Goal: Task Accomplishment & Management: Complete application form

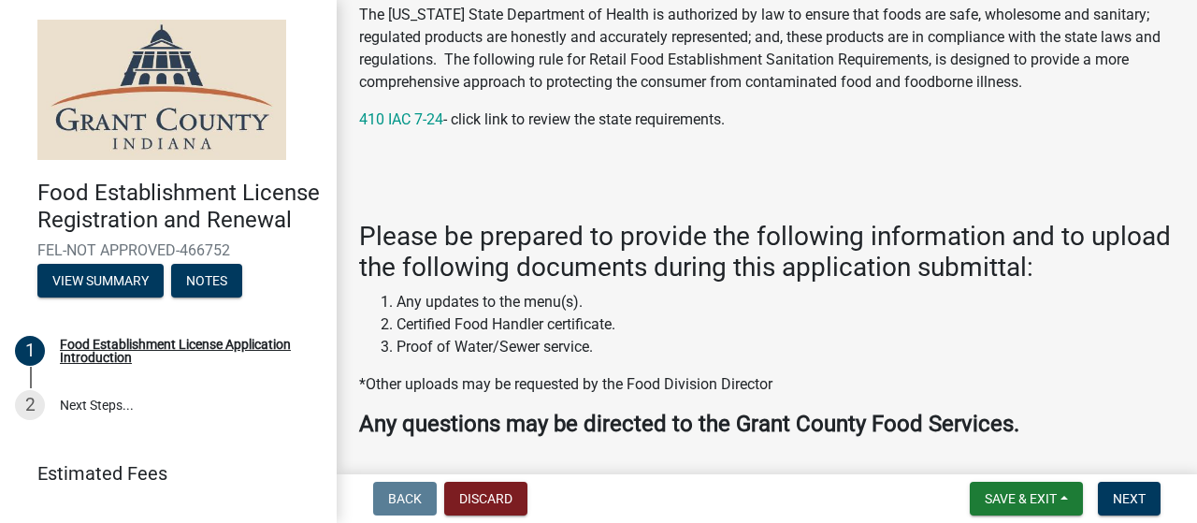
scroll to position [280, 0]
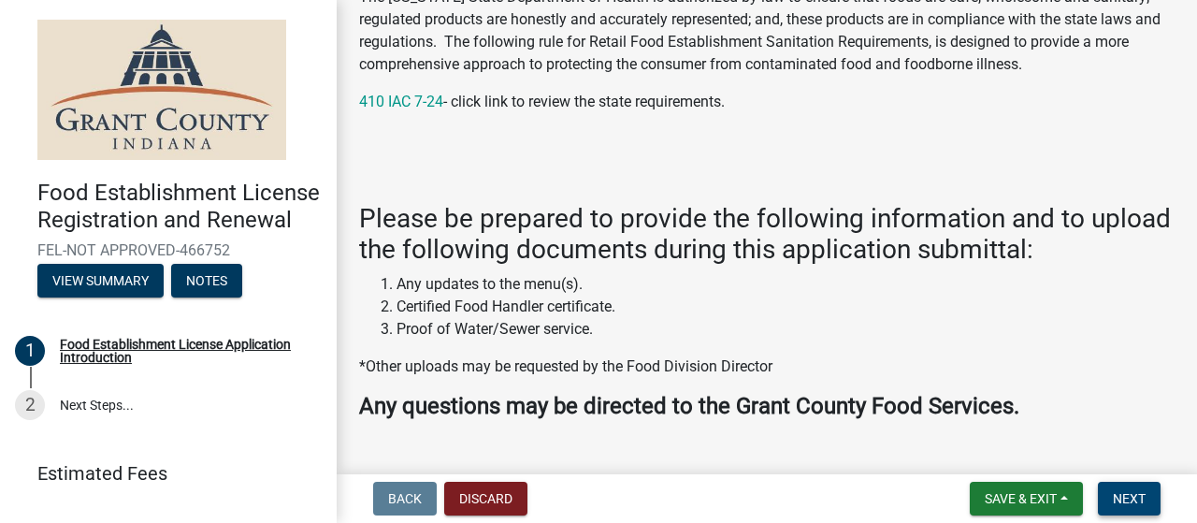
click at [1135, 493] on span "Next" at bounding box center [1128, 498] width 33 height 15
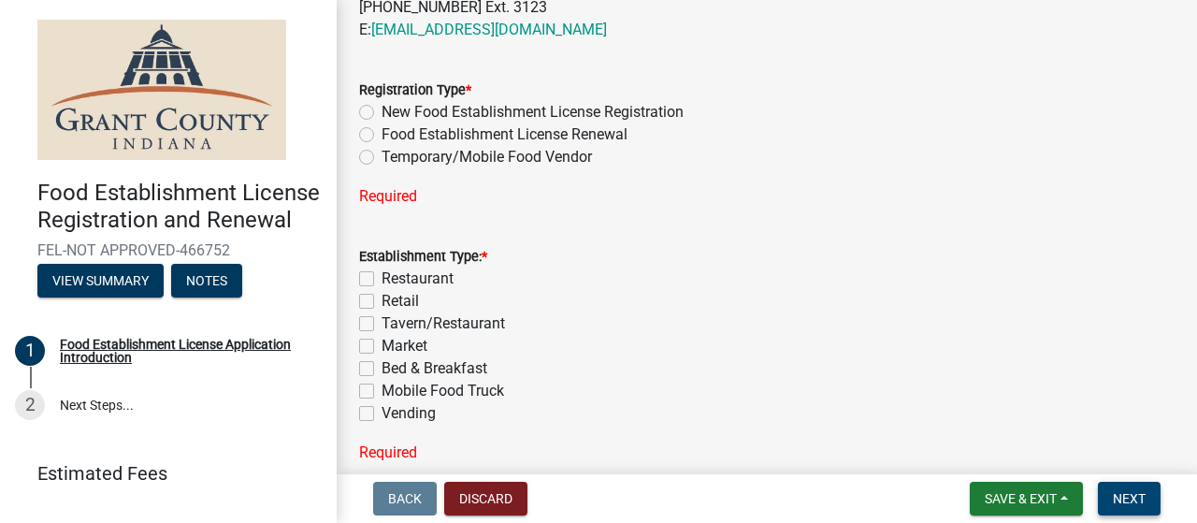
scroll to position [841, 0]
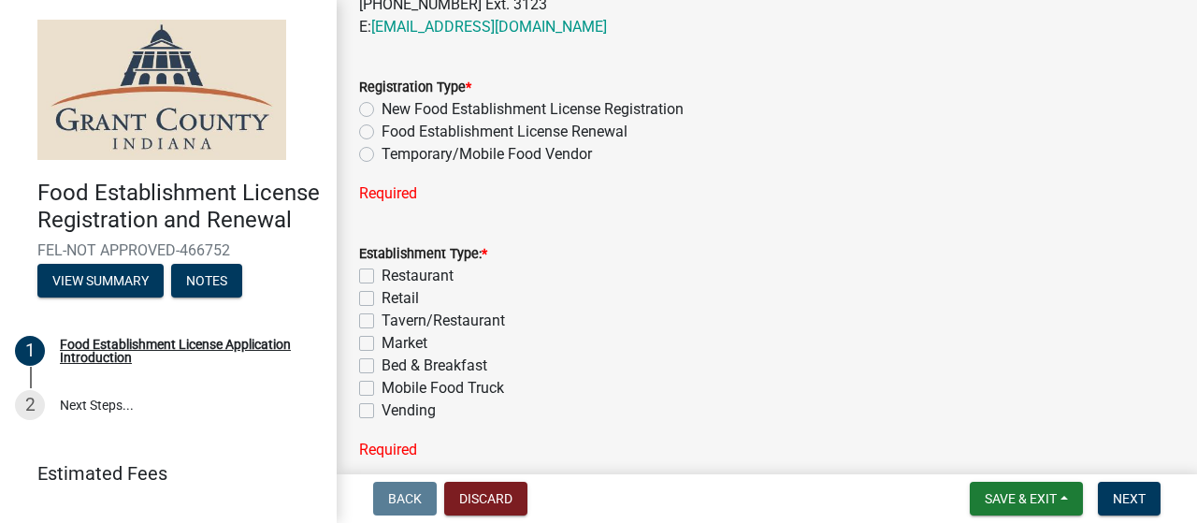
click at [381, 154] on label "Temporary/Mobile Food Vendor" at bounding box center [486, 154] width 210 height 22
click at [381, 154] on input "Temporary/Mobile Food Vendor" at bounding box center [387, 149] width 12 height 12
radio input "true"
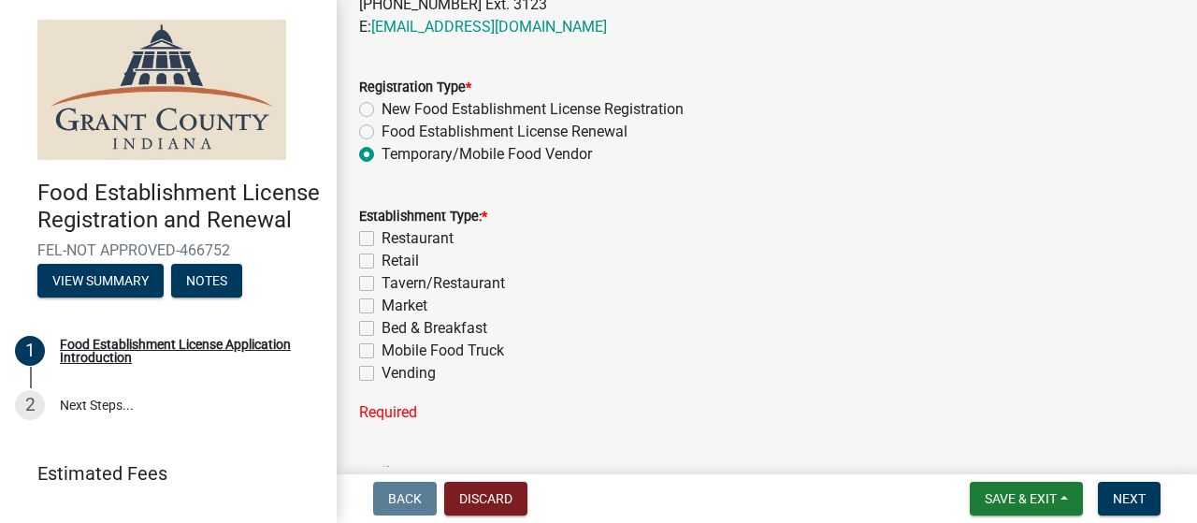
click at [381, 350] on label "Mobile Food Truck" at bounding box center [442, 350] width 122 height 22
click at [381, 350] on input "Mobile Food Truck" at bounding box center [387, 345] width 12 height 12
checkbox input "true"
checkbox input "false"
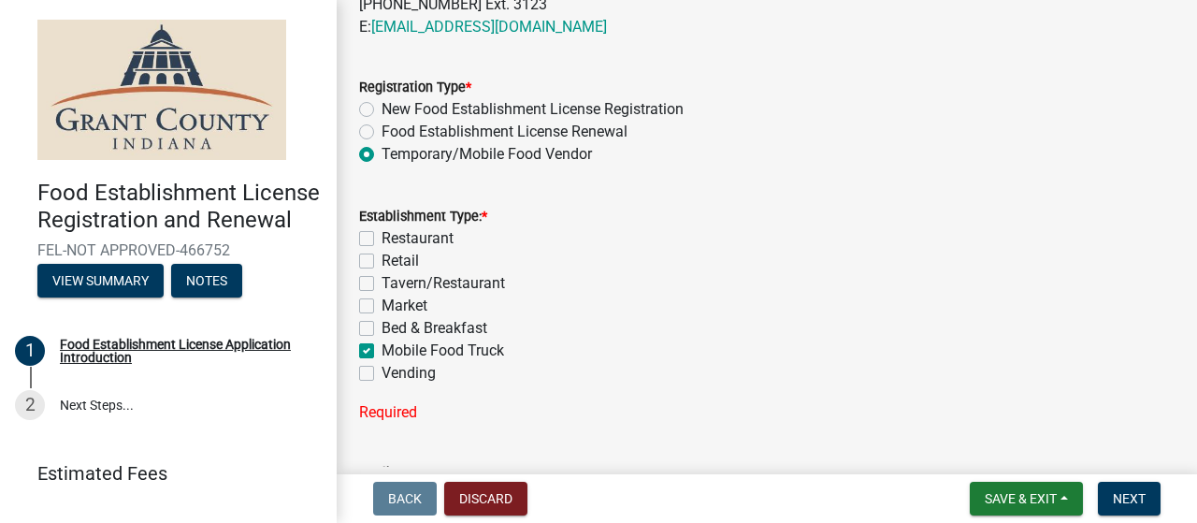
checkbox input "false"
checkbox input "true"
checkbox input "false"
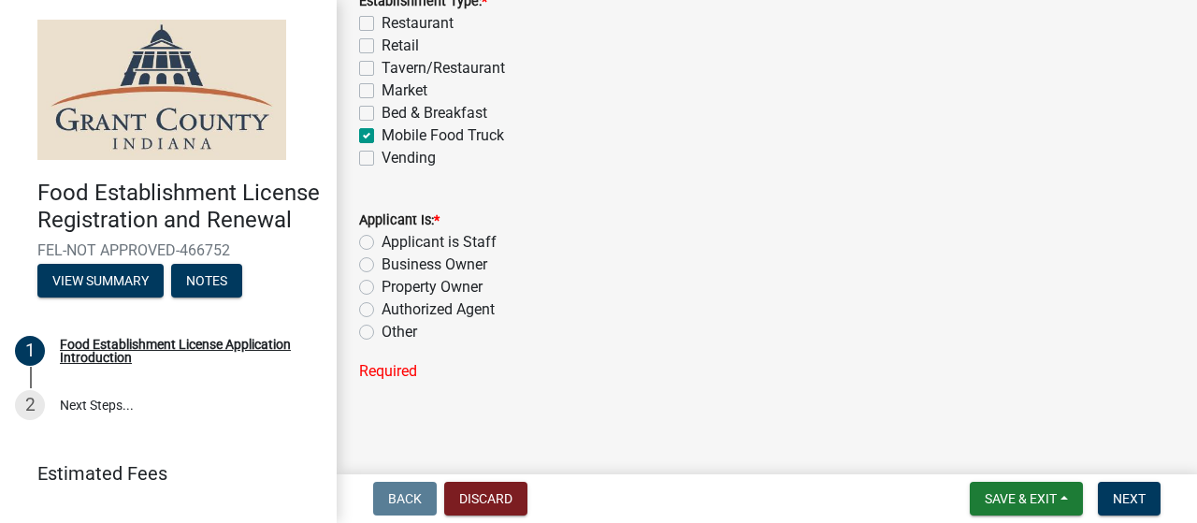
scroll to position [1059, 0]
click at [381, 257] on label "Business Owner" at bounding box center [434, 262] width 106 height 22
click at [381, 257] on input "Business Owner" at bounding box center [387, 257] width 12 height 12
radio input "true"
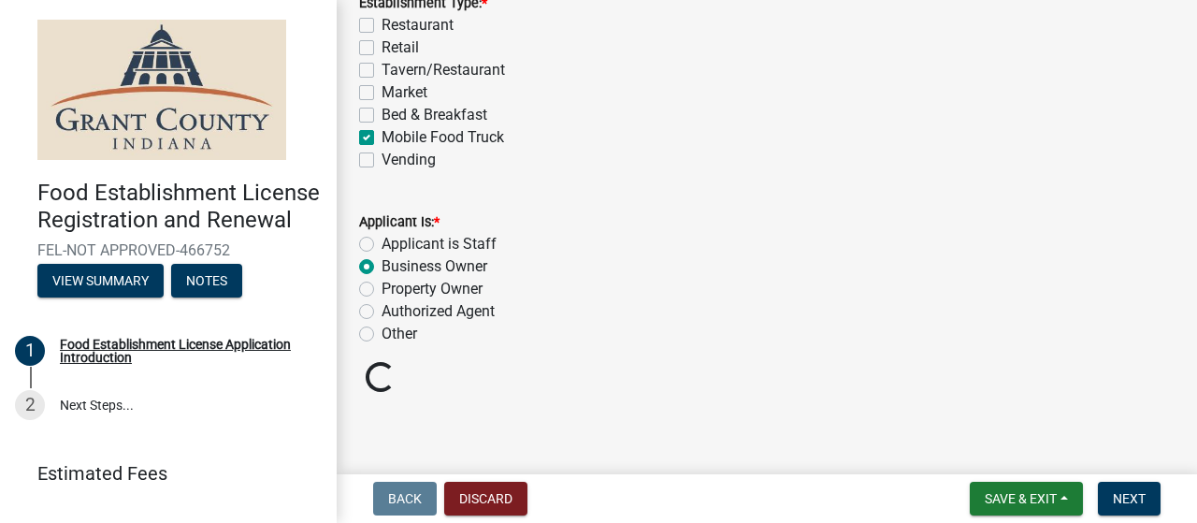
scroll to position [1022, 0]
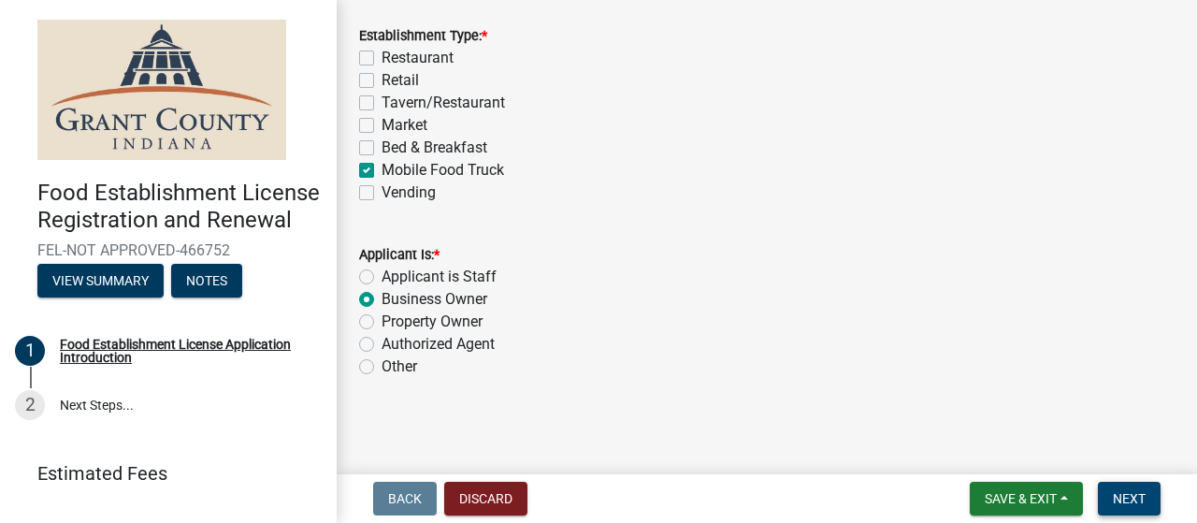
click at [1137, 500] on span "Next" at bounding box center [1128, 498] width 33 height 15
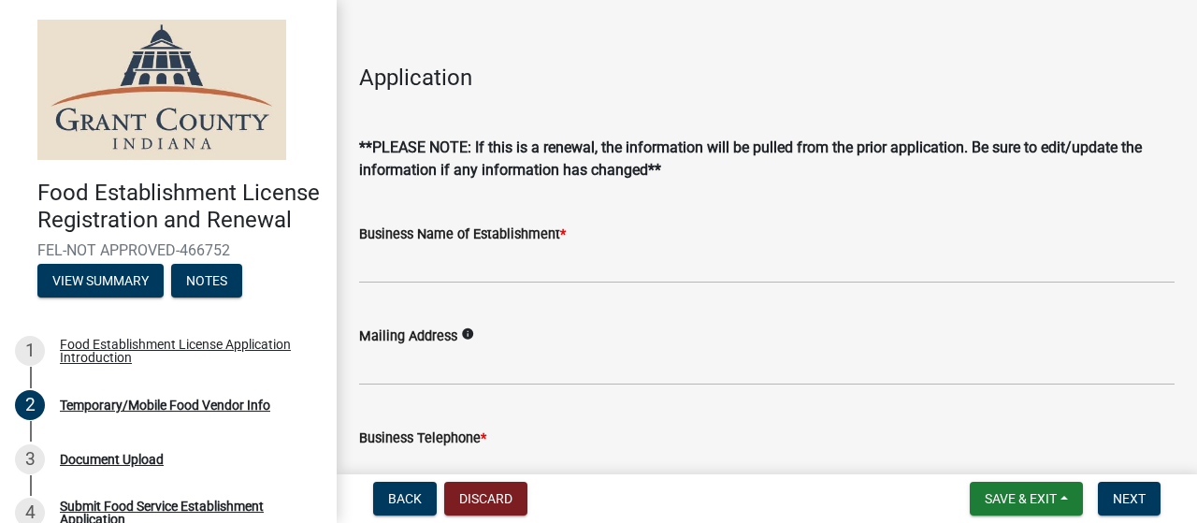
scroll to position [374, 0]
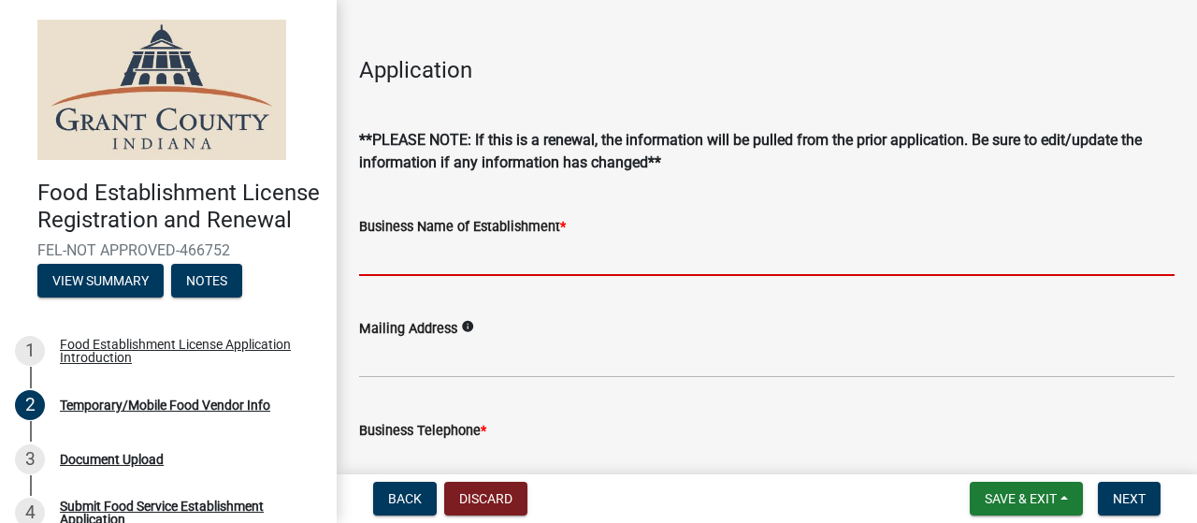
click at [497, 260] on input "Business Name of Establishment *" at bounding box center [766, 256] width 815 height 38
type input "One Heart Global"
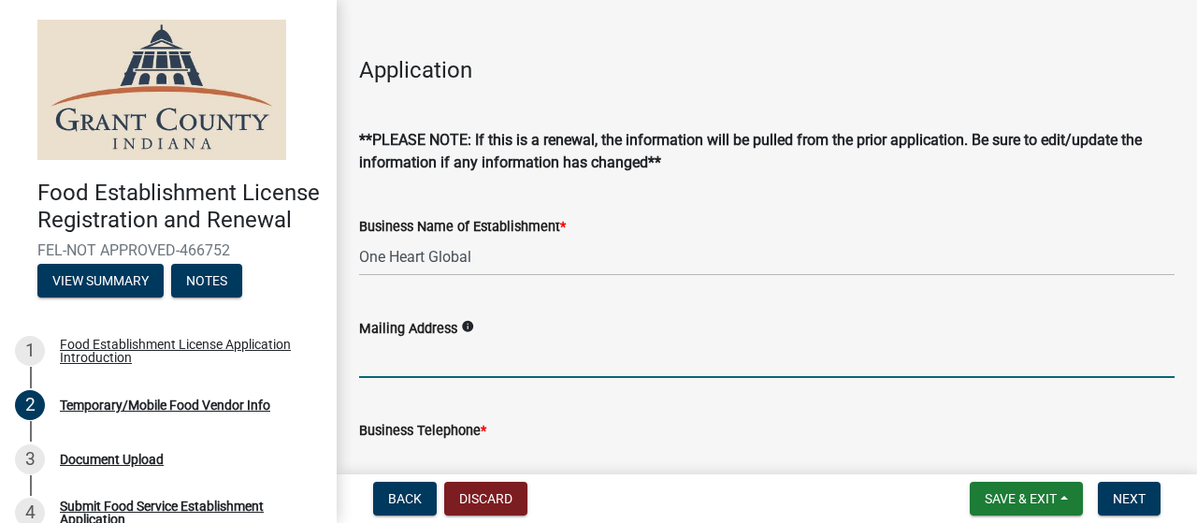
click at [422, 366] on input "Mailing Address" at bounding box center [766, 358] width 815 height 38
type input "[STREET_ADDRESS]"
type input "7602127732"
type input "[EMAIL_ADDRESS][DOMAIN_NAME]"
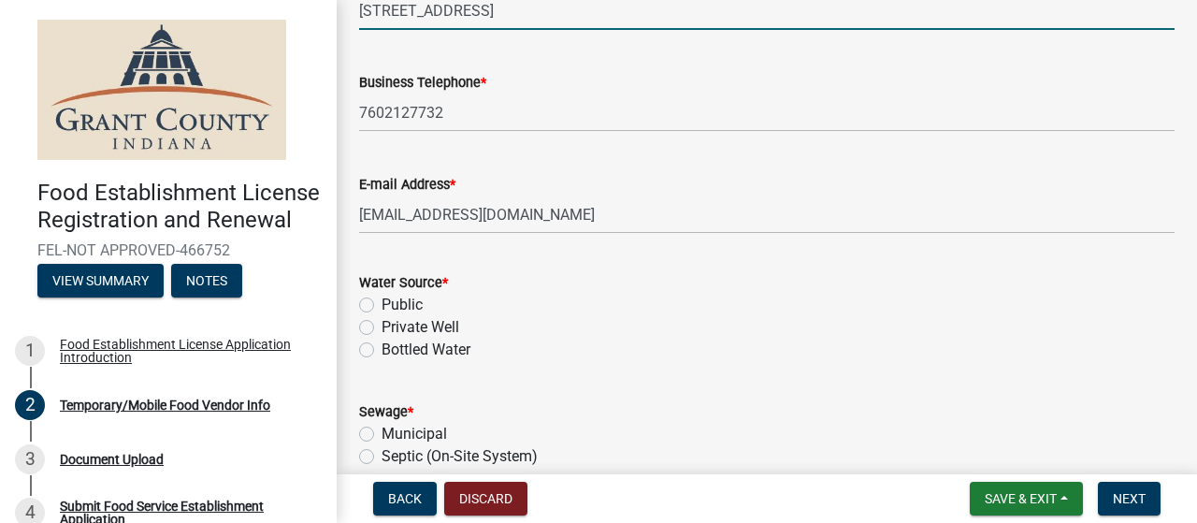
scroll to position [748, 0]
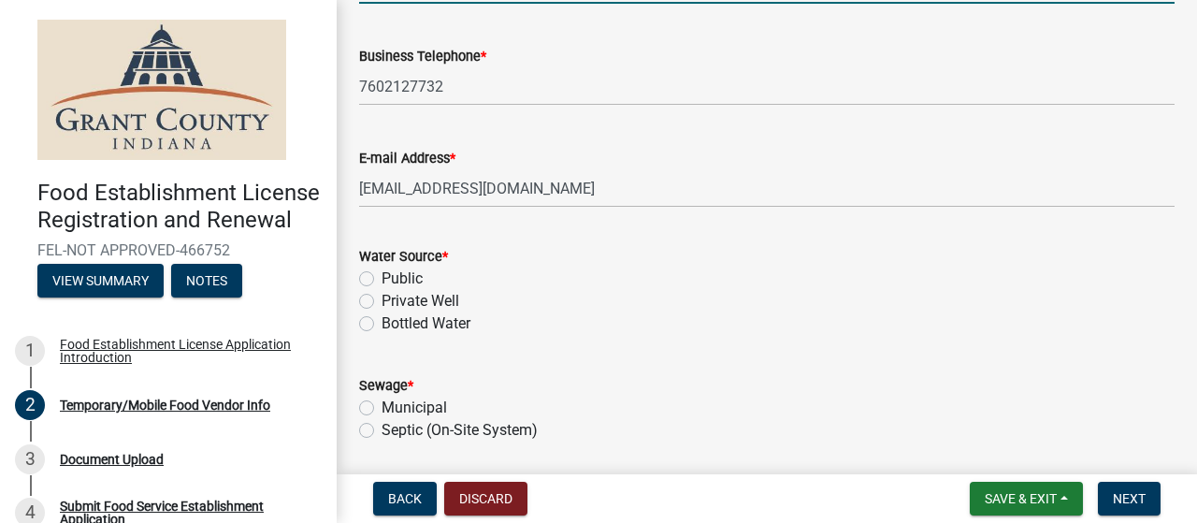
click at [381, 319] on label "Bottled Water" at bounding box center [425, 323] width 89 height 22
click at [381, 319] on input "Bottled Water" at bounding box center [387, 318] width 12 height 12
radio input "true"
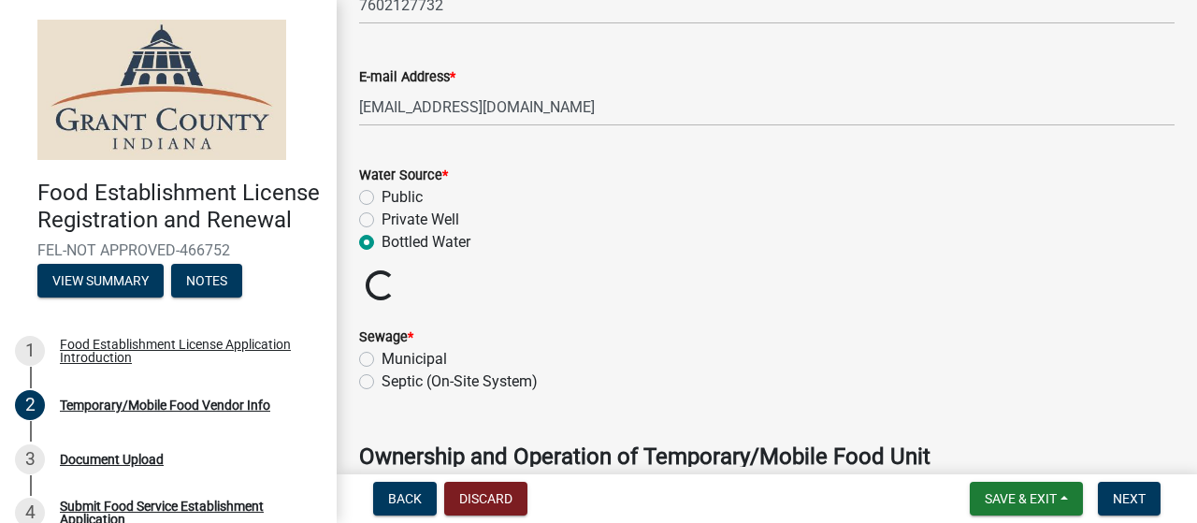
scroll to position [935, 0]
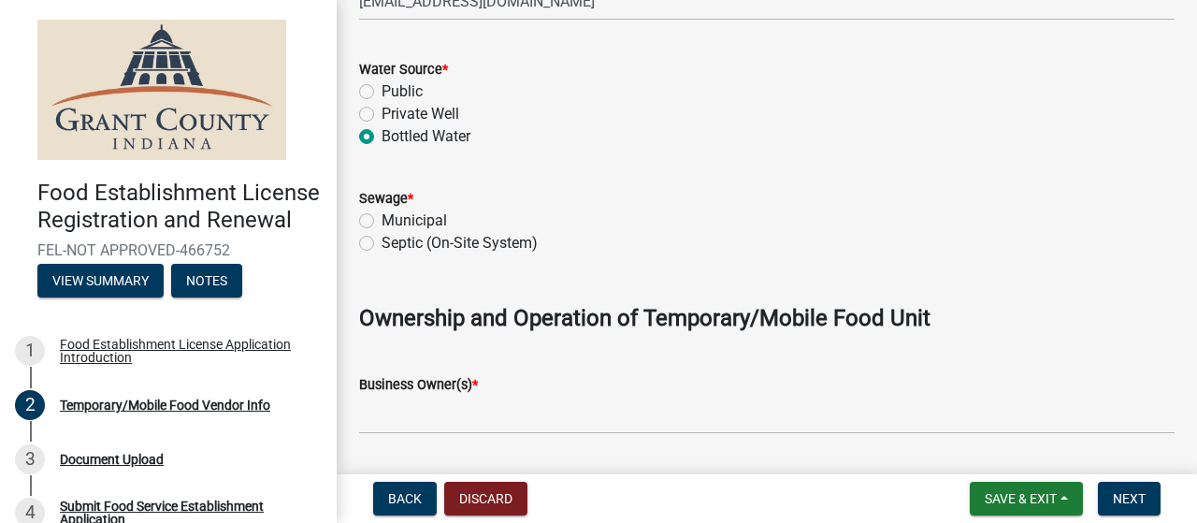
click at [381, 223] on label "Municipal" at bounding box center [413, 220] width 65 height 22
click at [381, 222] on input "Municipal" at bounding box center [387, 215] width 12 height 12
radio input "true"
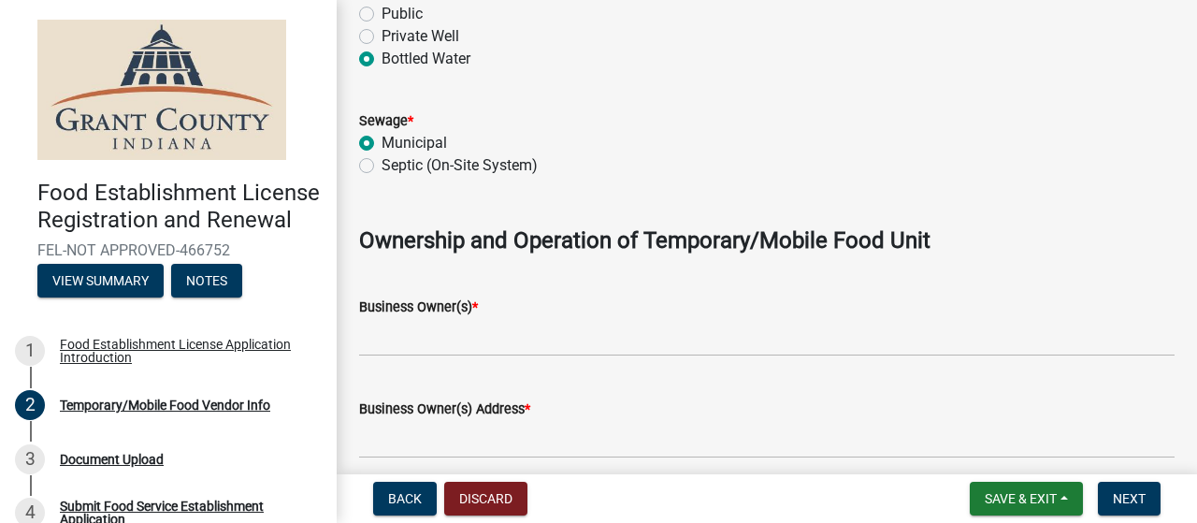
scroll to position [1122, 0]
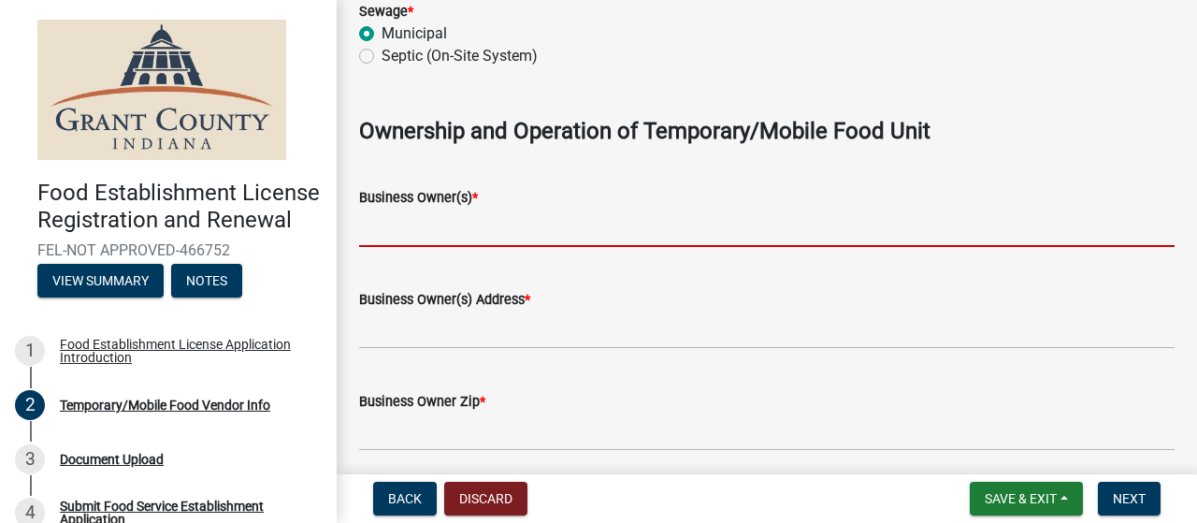
click at [531, 231] on input "Business Owner(s) *" at bounding box center [766, 227] width 815 height 38
type input "John Dutton, Terina Dutton"
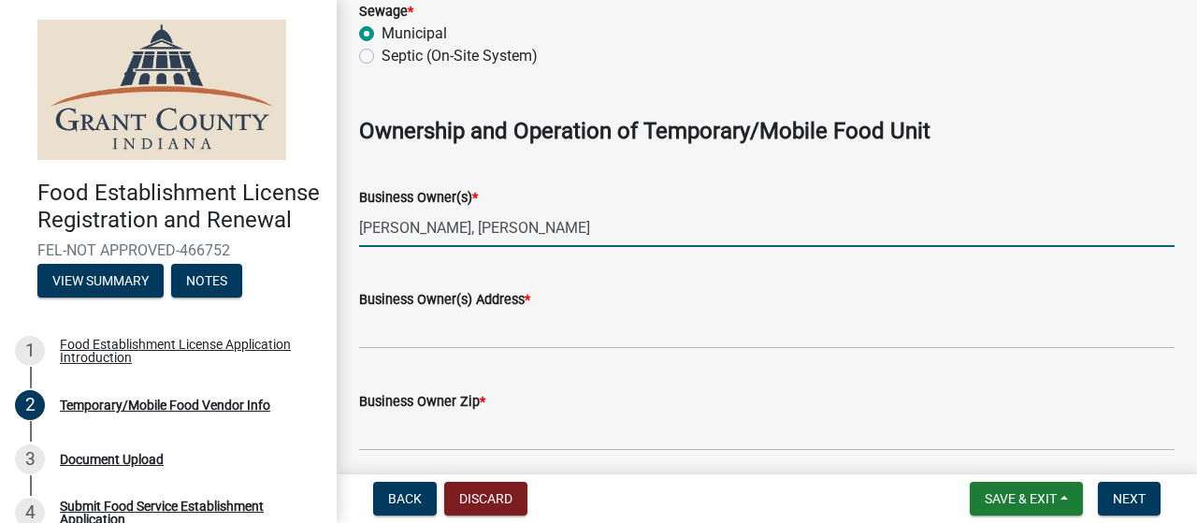
scroll to position [1215, 0]
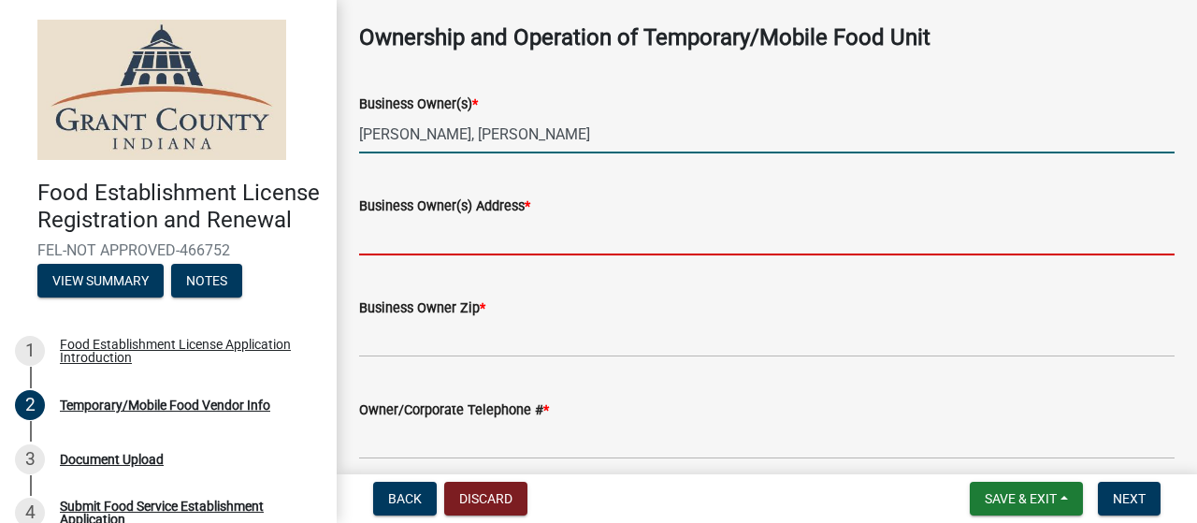
click at [497, 227] on input "Business Owner(s) Address *" at bounding box center [766, 236] width 815 height 38
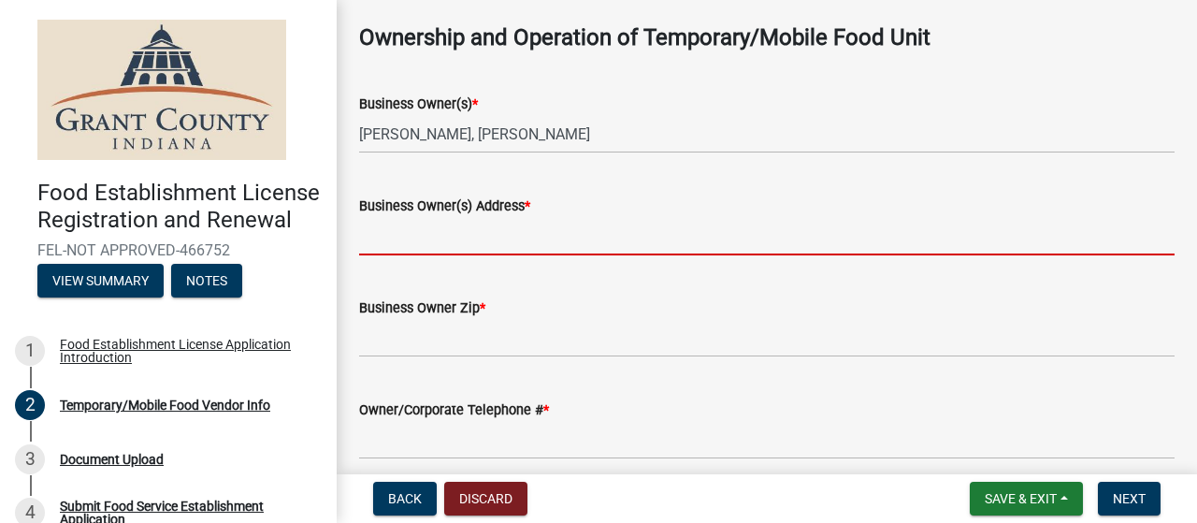
type input "4003 S. Boots St"
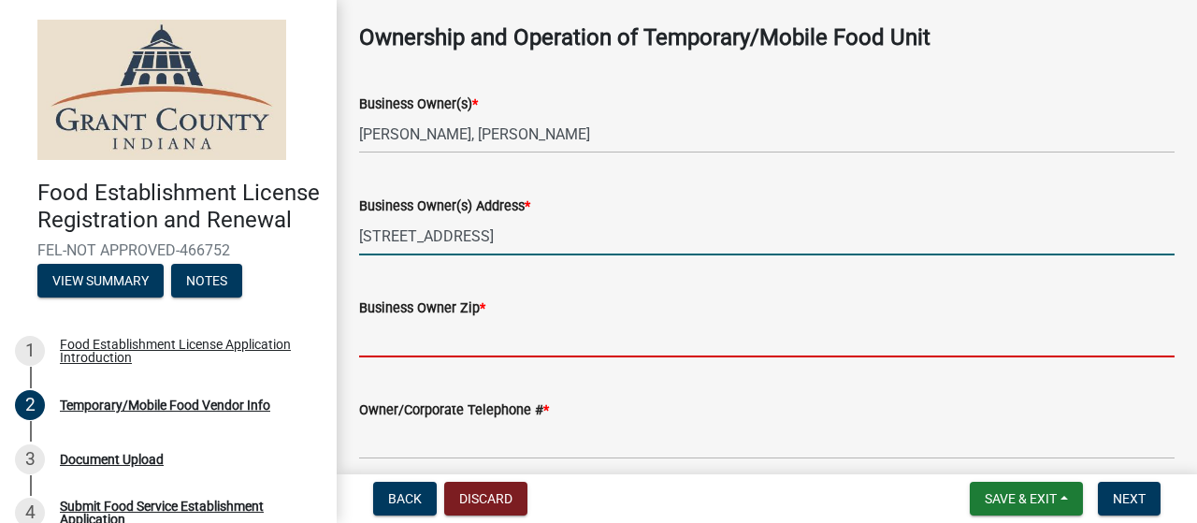
type input "46953"
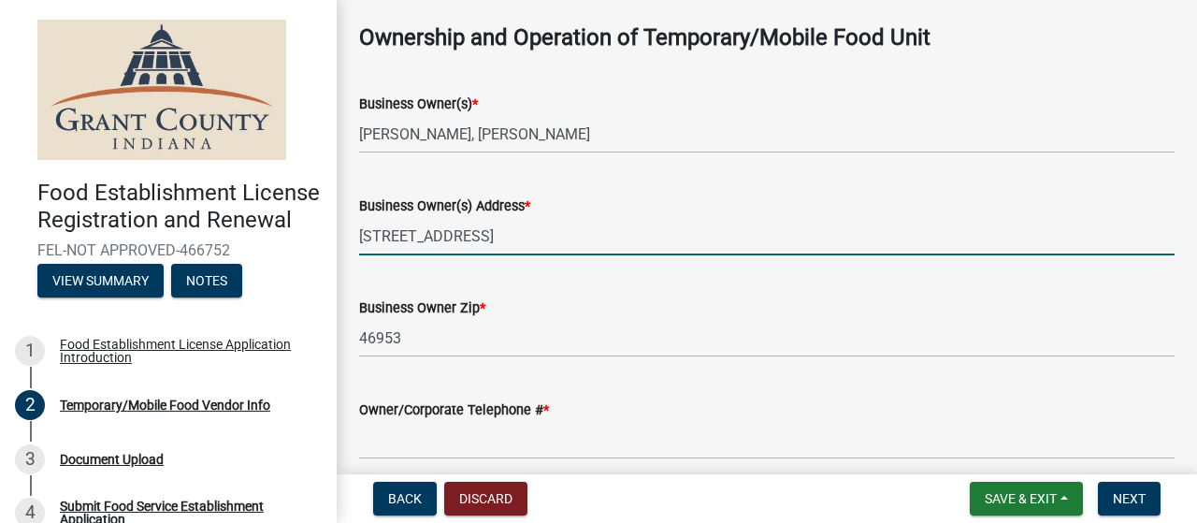
type input "7602127732"
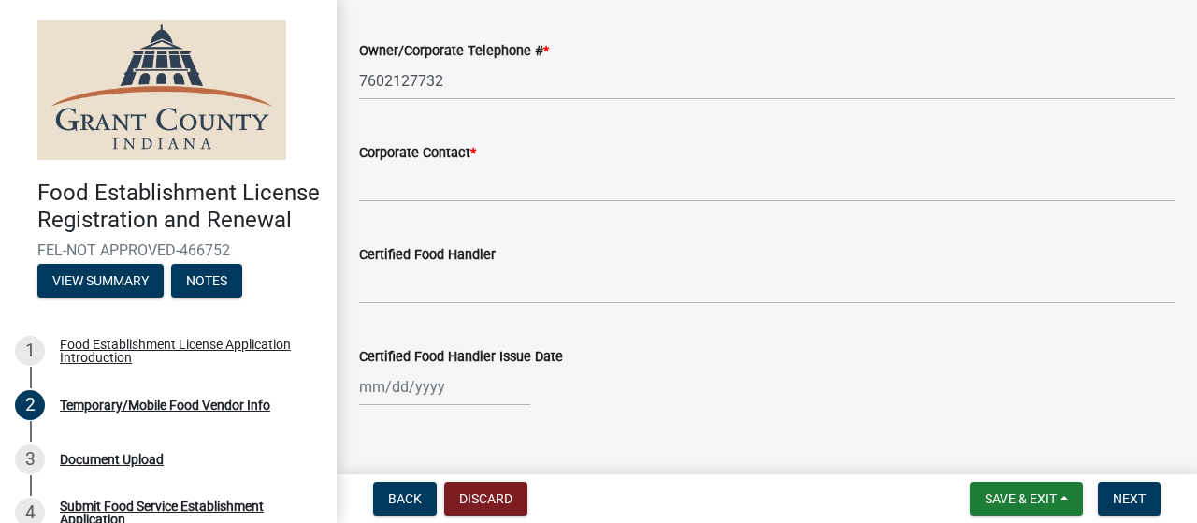
scroll to position [1589, 0]
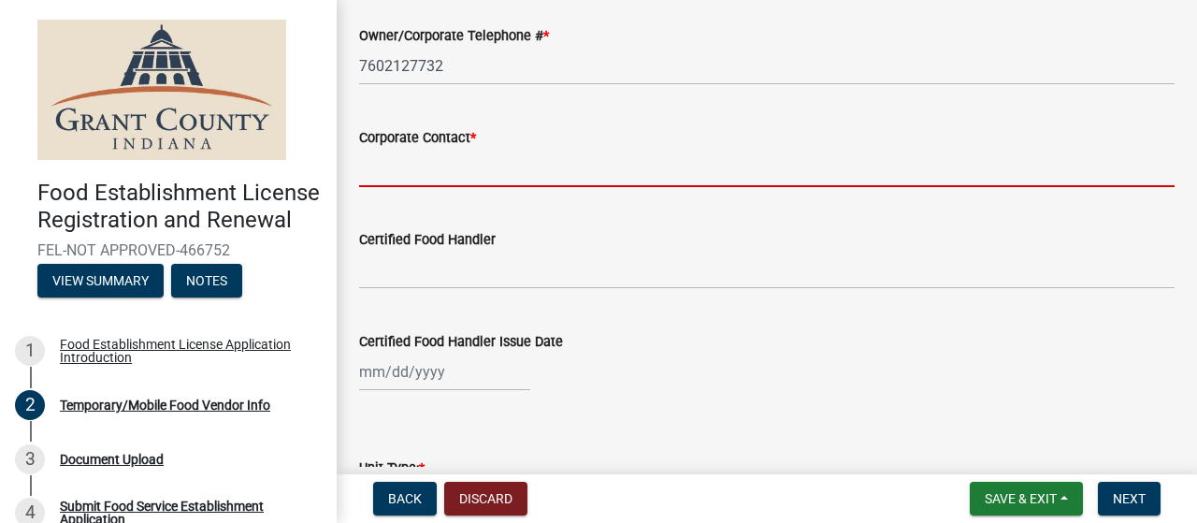
click at [475, 171] on input "Corporate Contact *" at bounding box center [766, 168] width 815 height 38
type input "John Dutton"
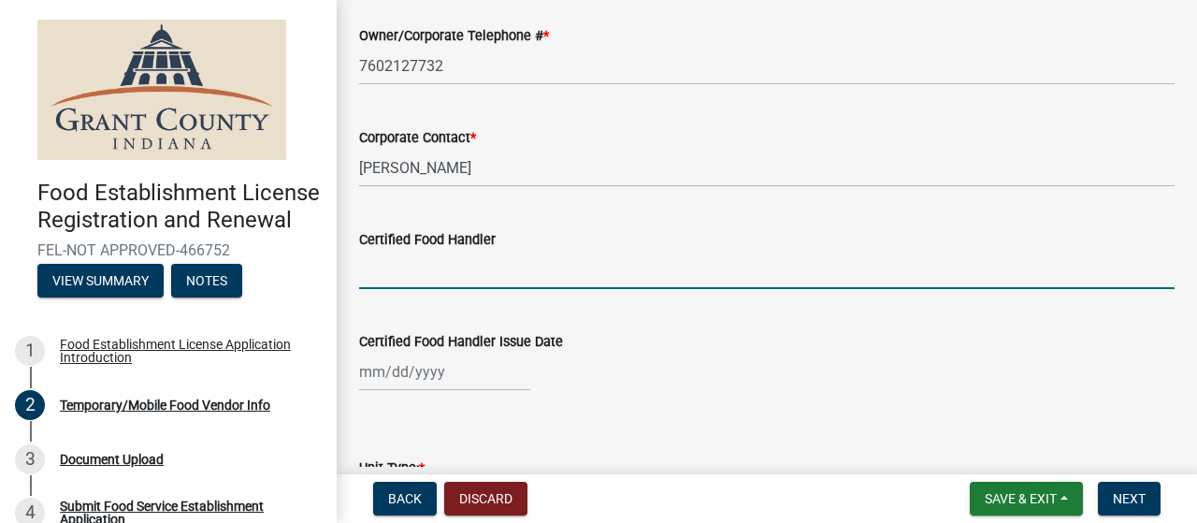
click at [480, 274] on input "Certified Food Handler" at bounding box center [766, 270] width 815 height 38
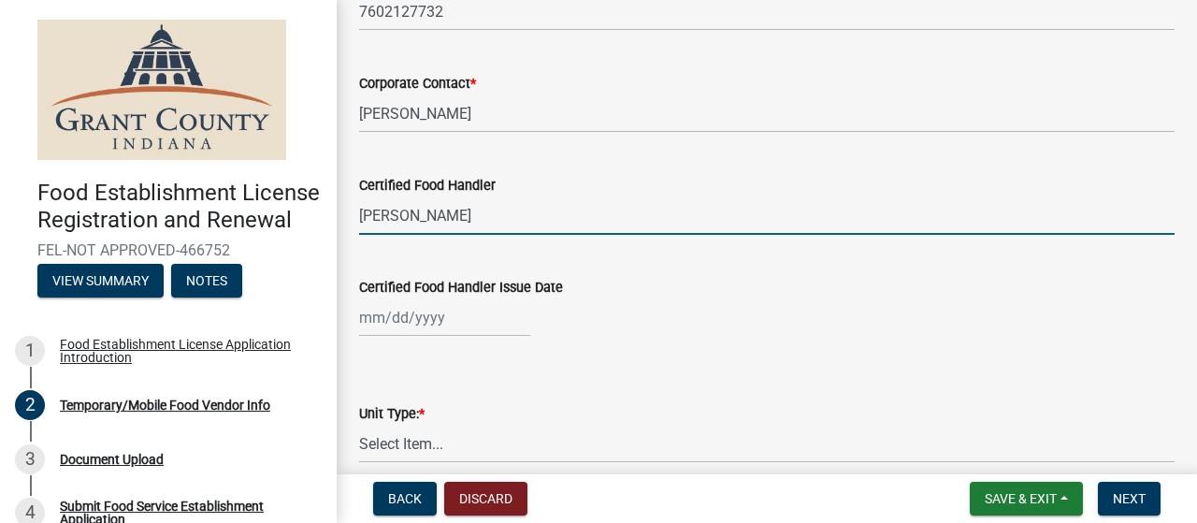
scroll to position [1776, 0]
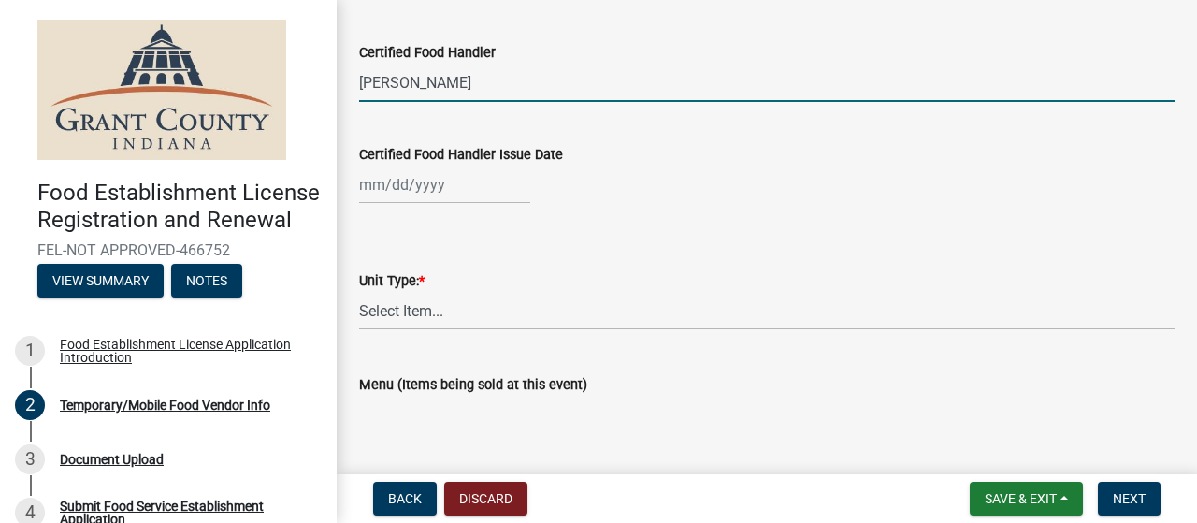
type input "Brice"
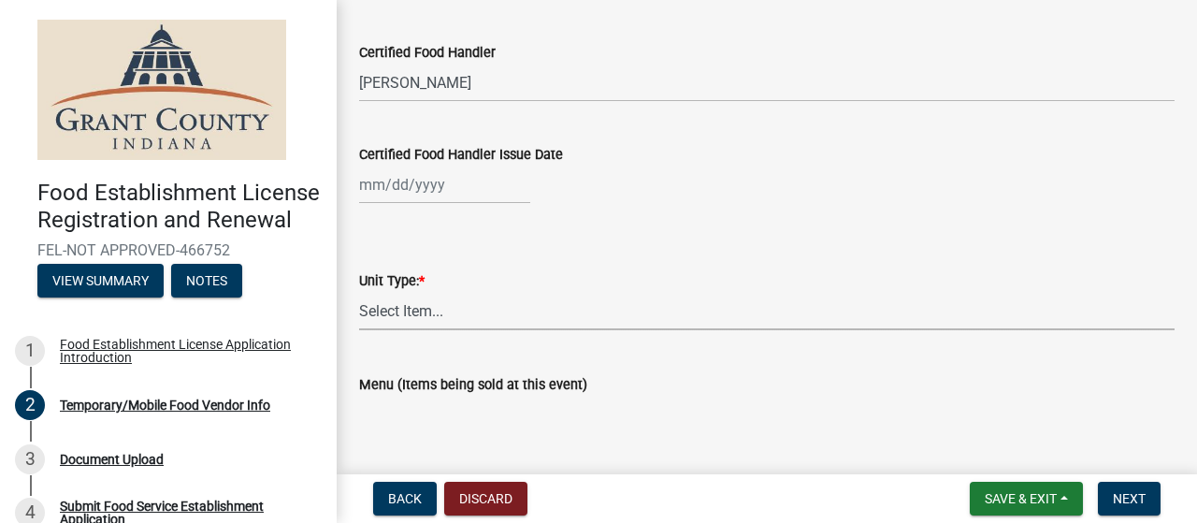
click at [398, 313] on select "Select Item... Mobile Trailer Stand Tent Cart Truck" at bounding box center [766, 311] width 815 height 38
click at [359, 292] on select "Select Item... Mobile Trailer Stand Tent Cart Truck" at bounding box center [766, 311] width 815 height 38
select select "194ce233-adfd-47c4-827e-2f91c28eaa79"
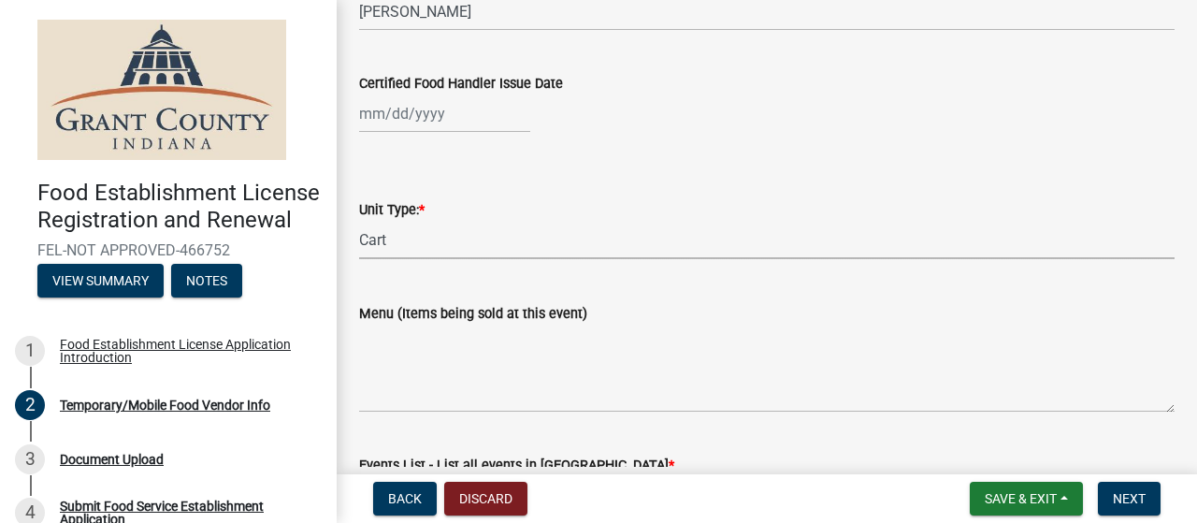
scroll to position [1963, 0]
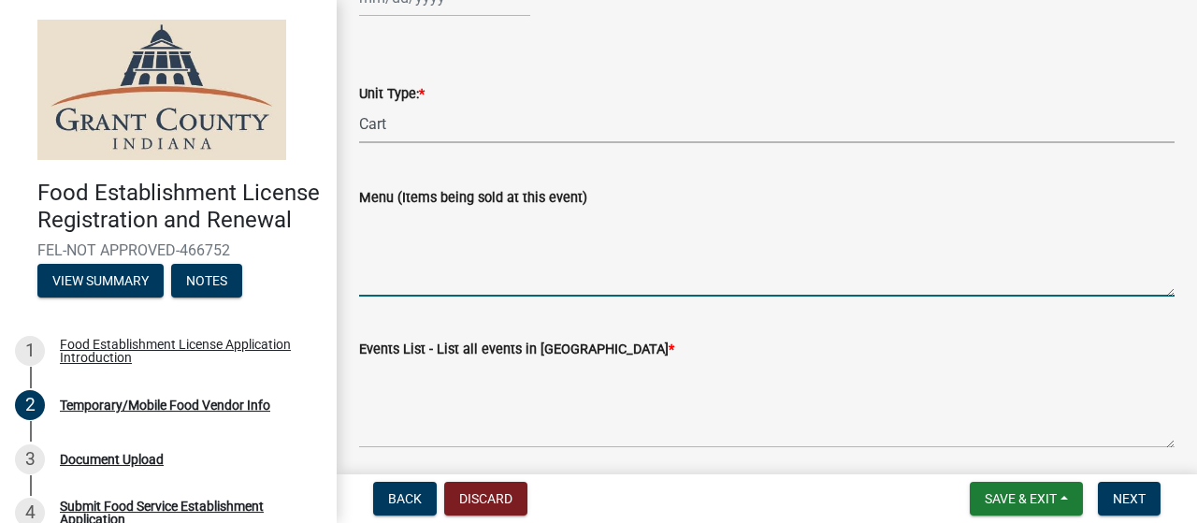
click at [400, 272] on textarea "Menu (Items being sold at this event)" at bounding box center [766, 252] width 815 height 88
type textarea "E"
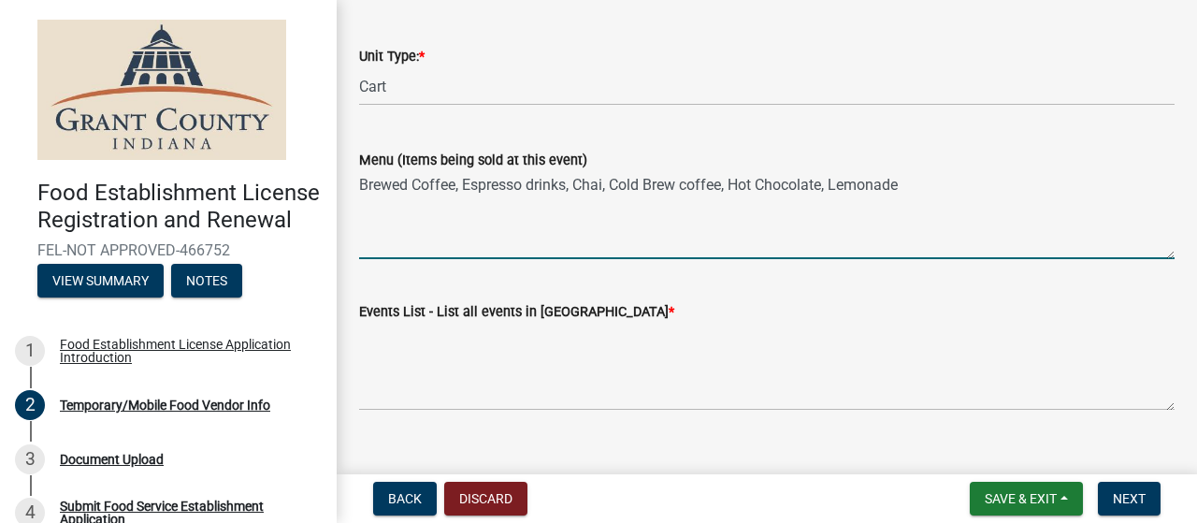
scroll to position [2032, 0]
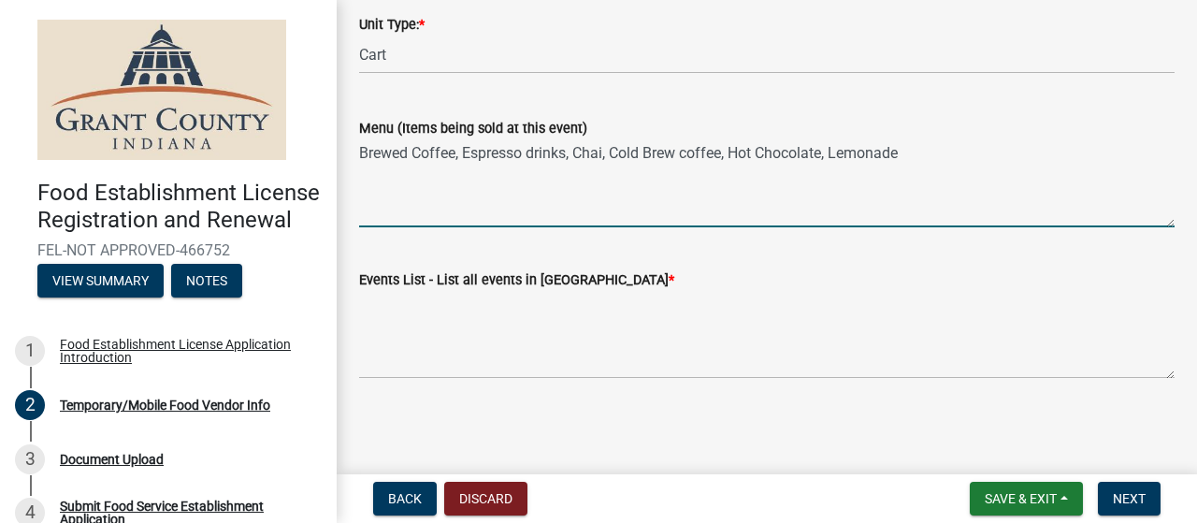
type textarea "Brewed Coffee, Espresso drinks, Chai, Cold Brew coffee, Hot Chocolate, Lemonade"
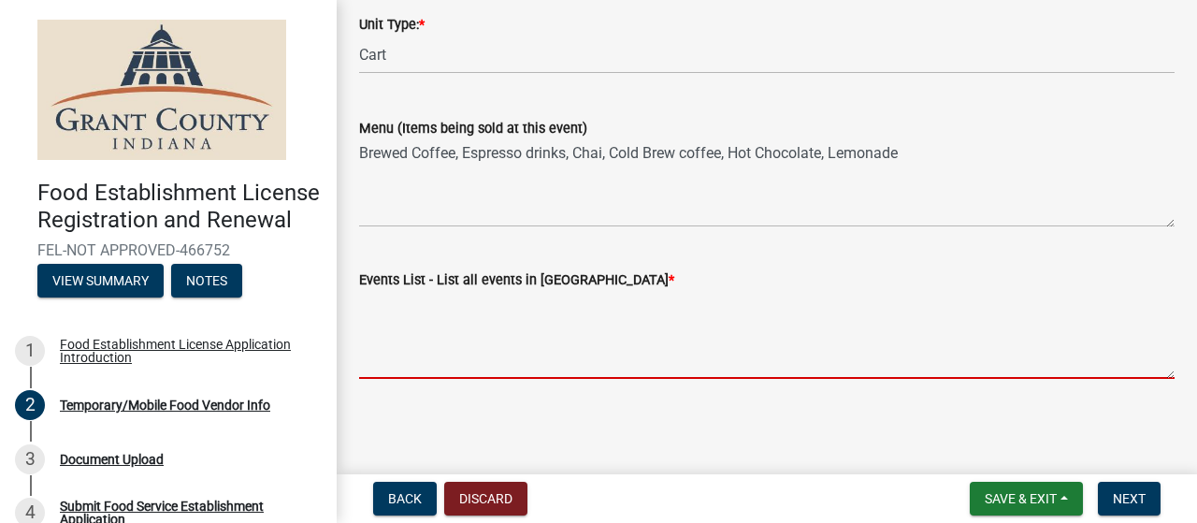
click at [409, 354] on textarea "Events List - List all events in Grant County *" at bounding box center [766, 335] width 815 height 88
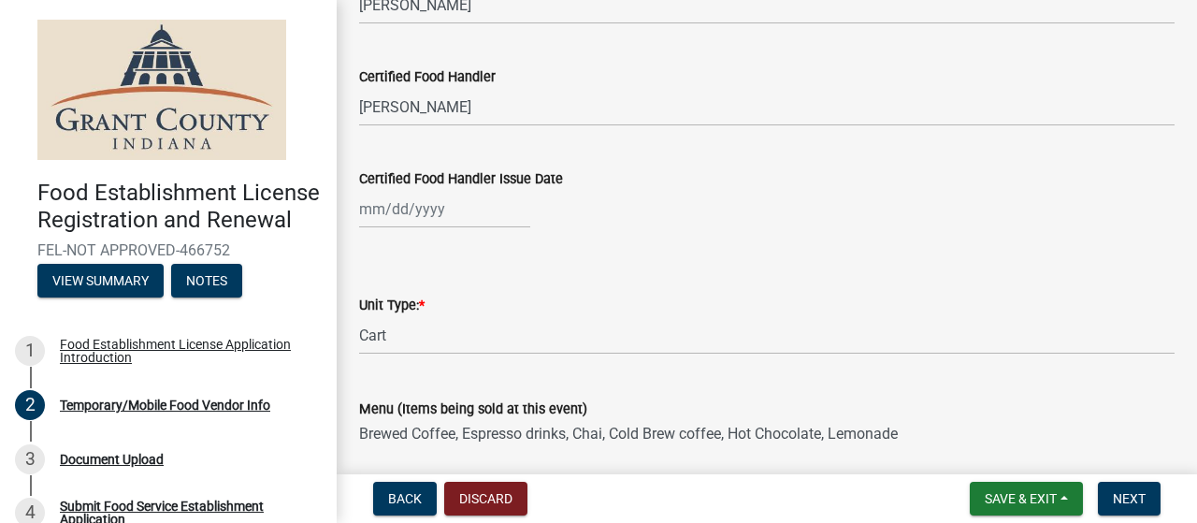
scroll to position [1658, 0]
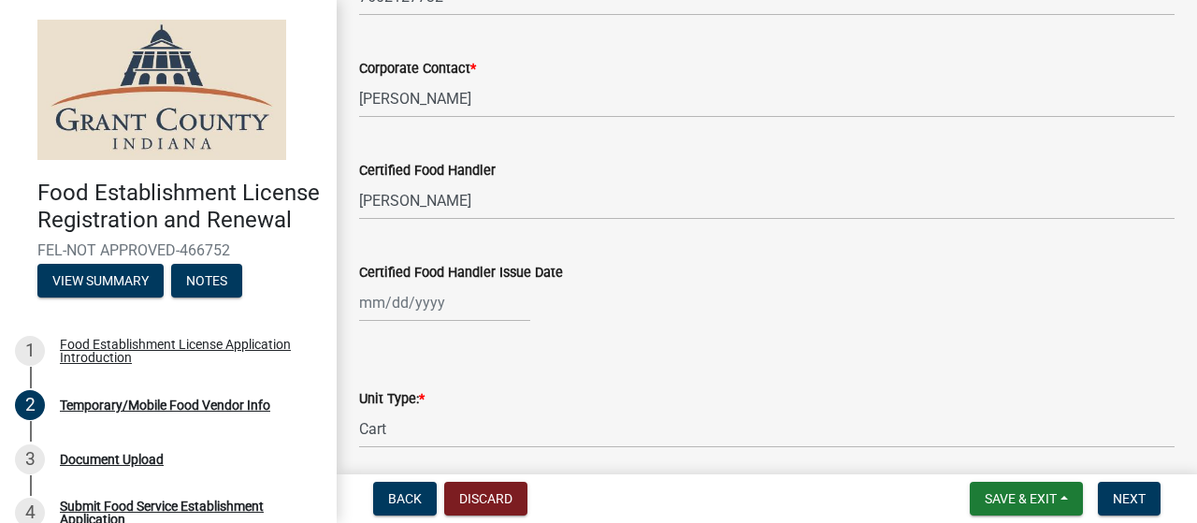
type textarea "IWU Football games"
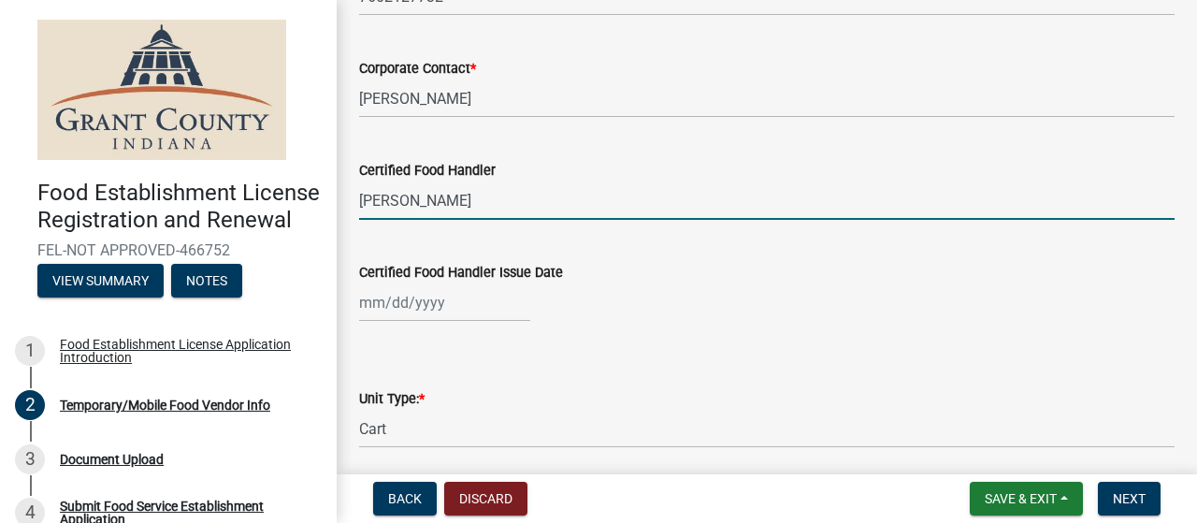
click at [427, 199] on input "Brice" at bounding box center [766, 200] width 815 height 38
type input "Brice Barbour"
select select "8"
select select "2025"
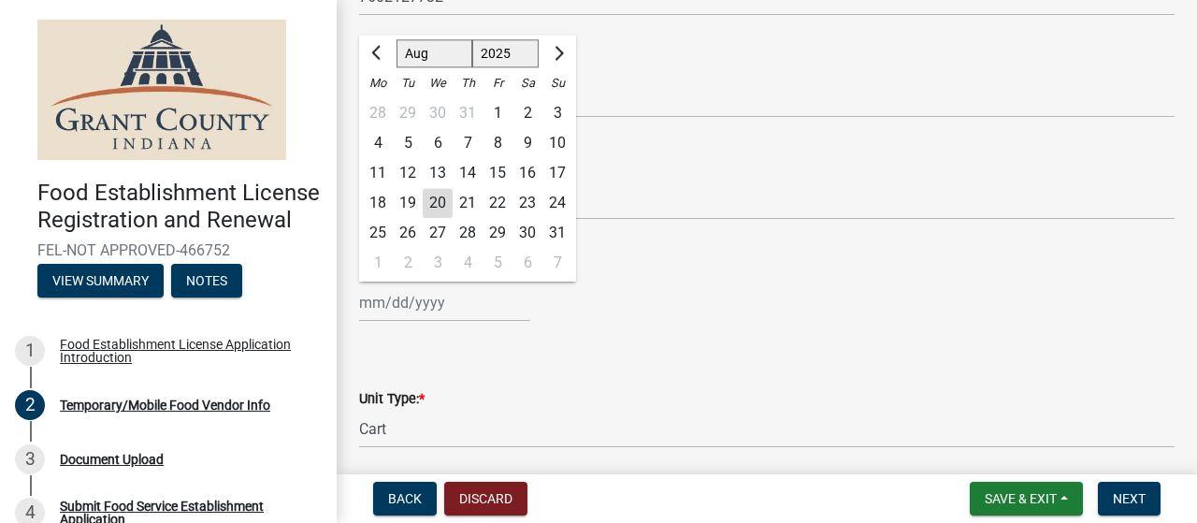
click at [436, 199] on div "20" at bounding box center [438, 204] width 30 height 30
type input "08/20/2025"
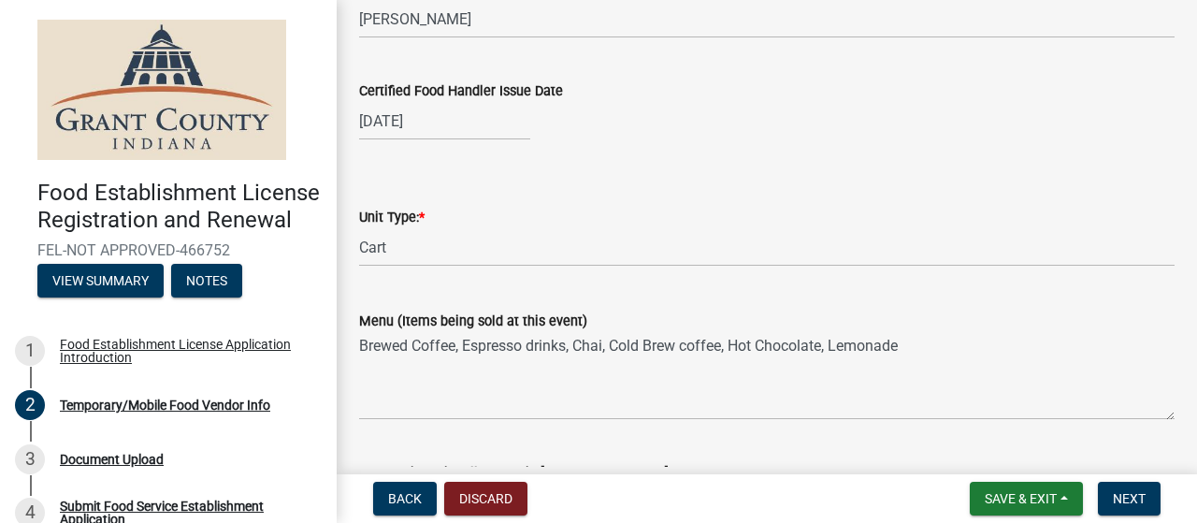
scroll to position [1845, 0]
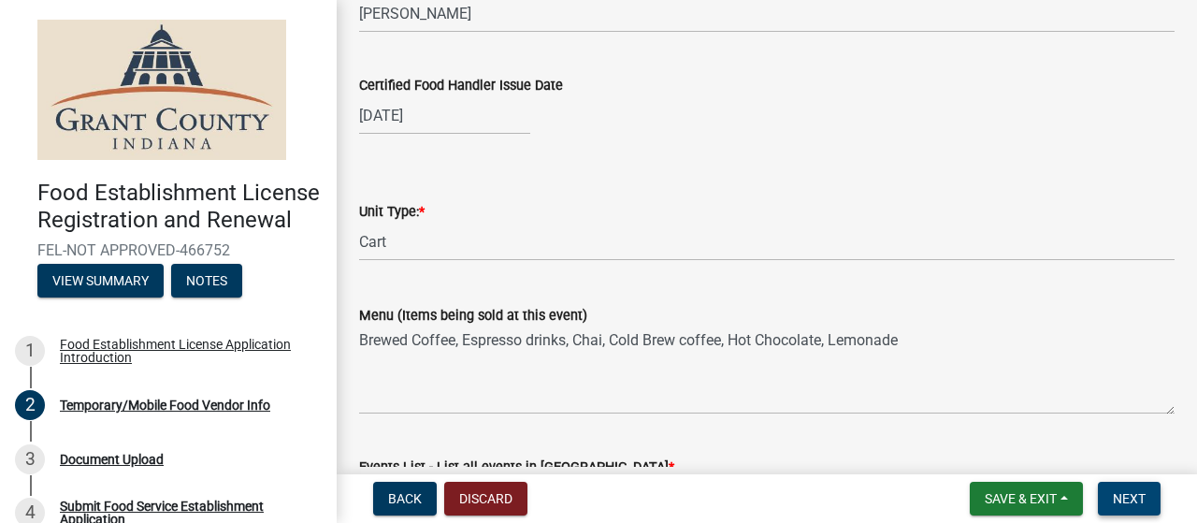
click at [1144, 503] on span "Next" at bounding box center [1128, 498] width 33 height 15
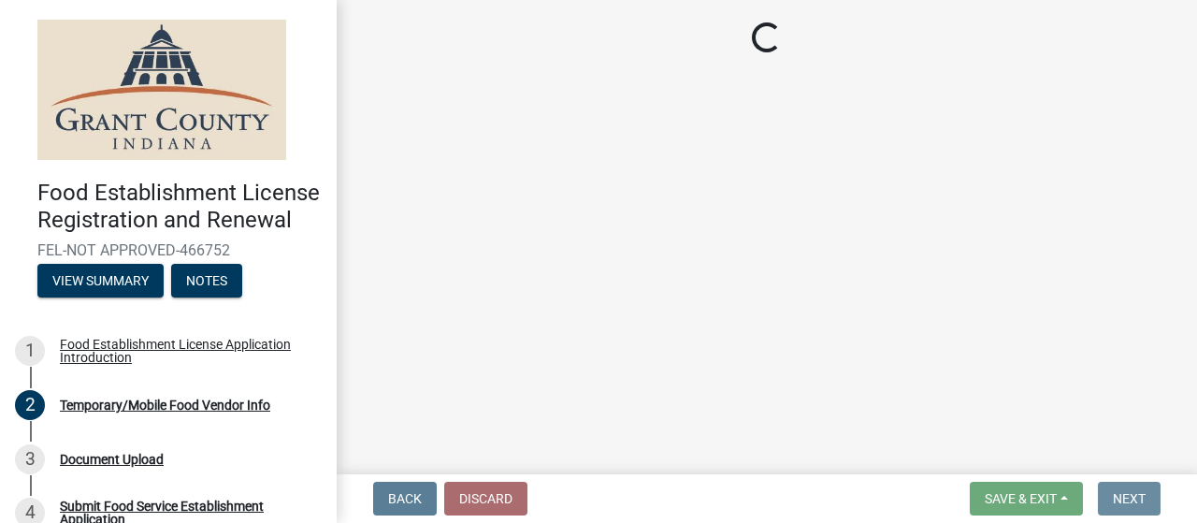
scroll to position [0, 0]
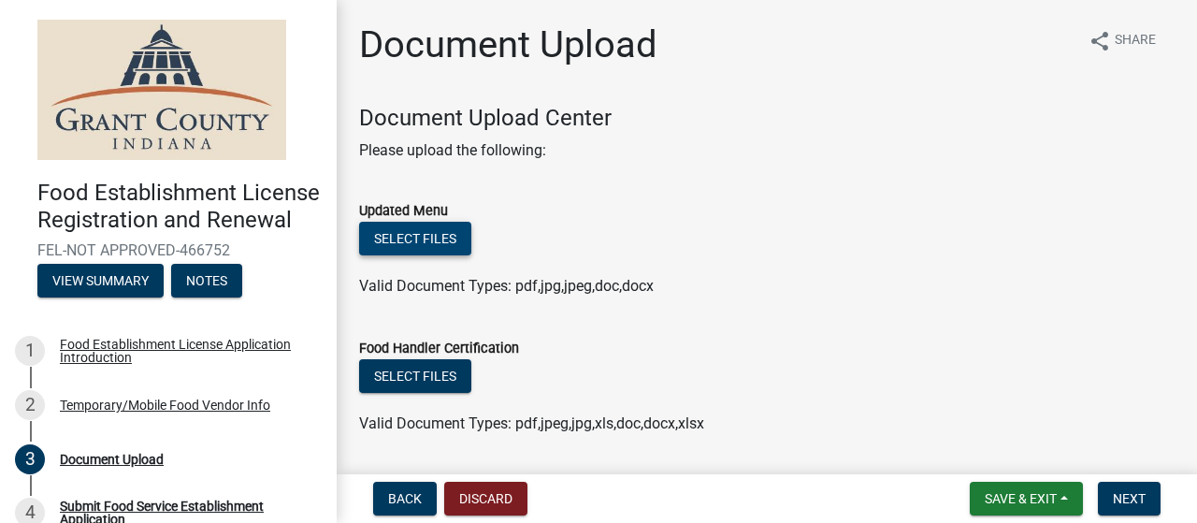
click at [421, 233] on button "Select files" at bounding box center [415, 239] width 112 height 34
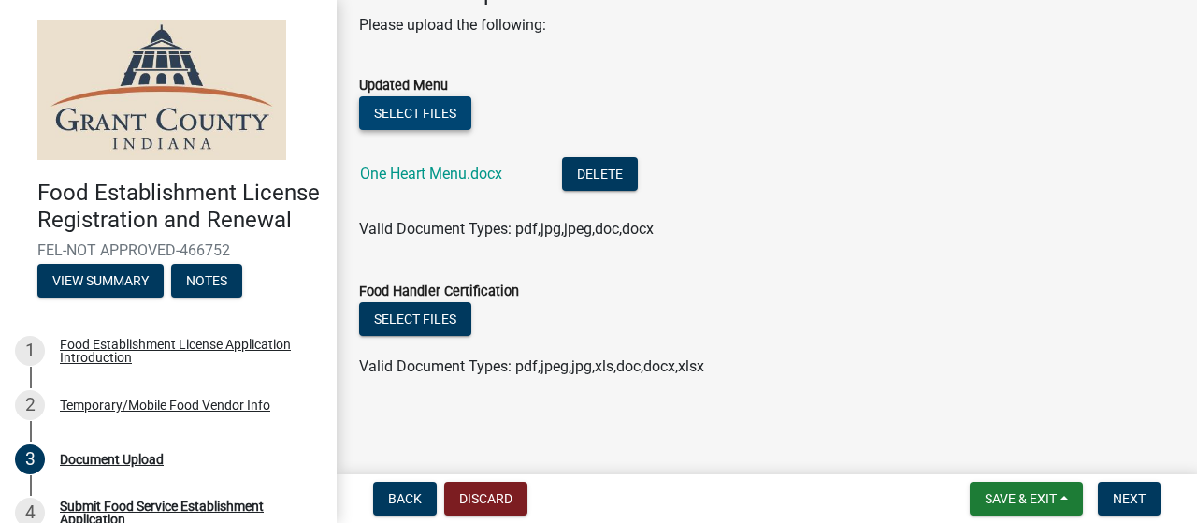
scroll to position [32, 0]
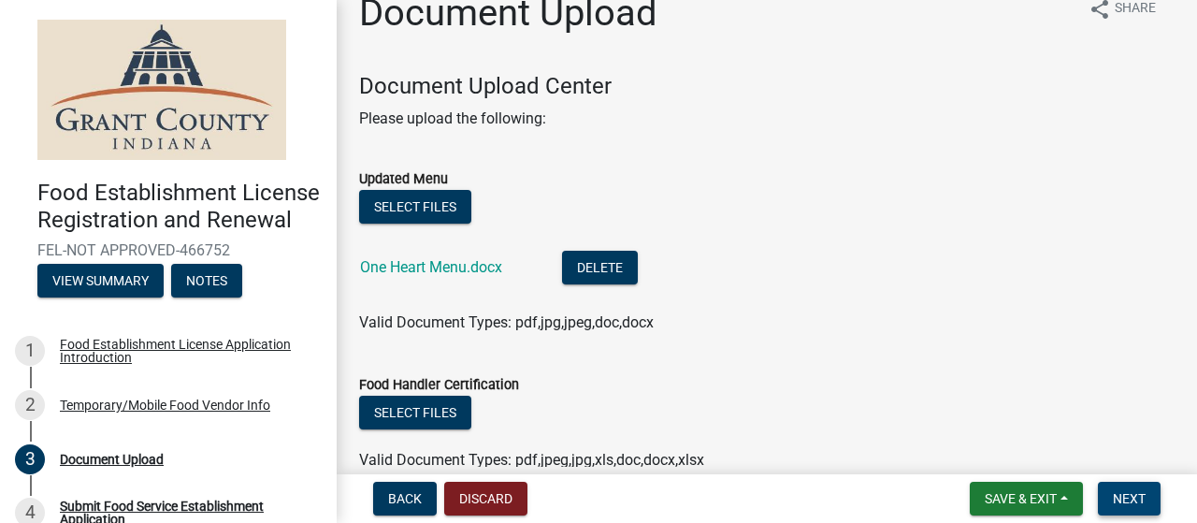
click at [1128, 499] on span "Next" at bounding box center [1128, 498] width 33 height 15
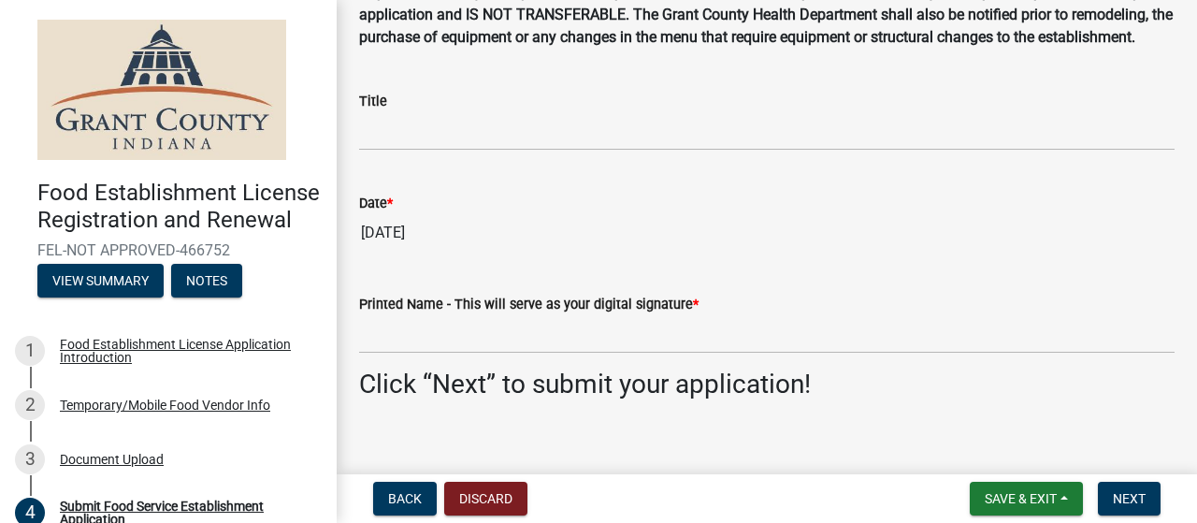
scroll to position [280, 0]
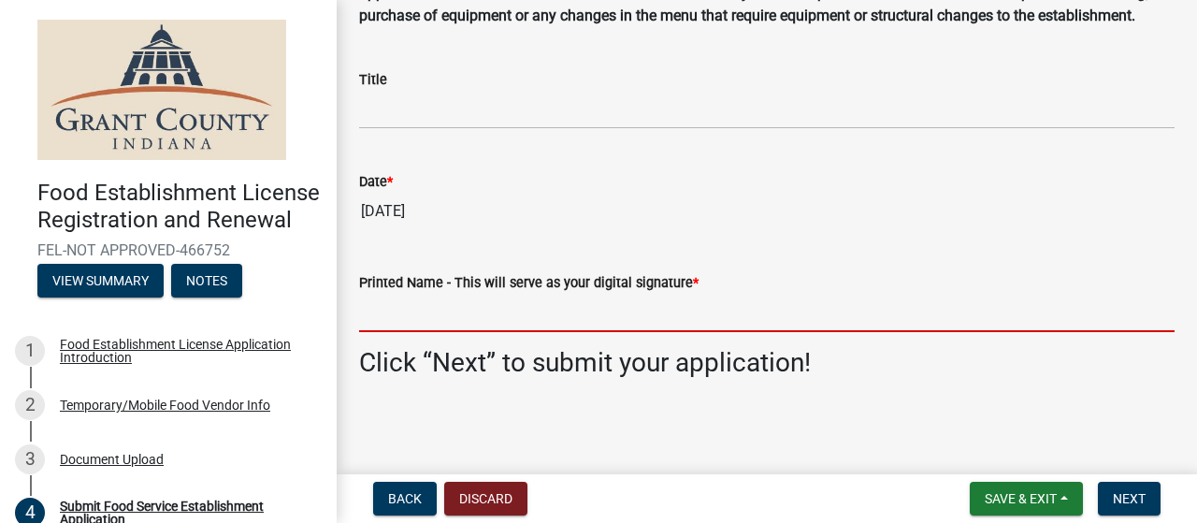
click at [401, 328] on input "Printed Name - This will serve as your digital signature *" at bounding box center [766, 313] width 815 height 38
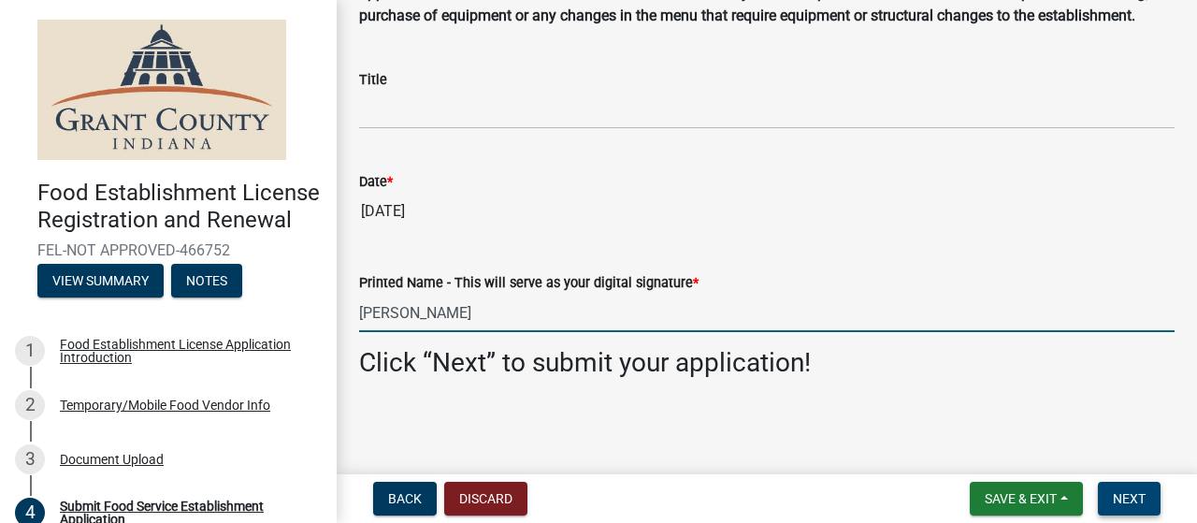
type input "John Dutton"
click at [1128, 500] on span "Next" at bounding box center [1128, 498] width 33 height 15
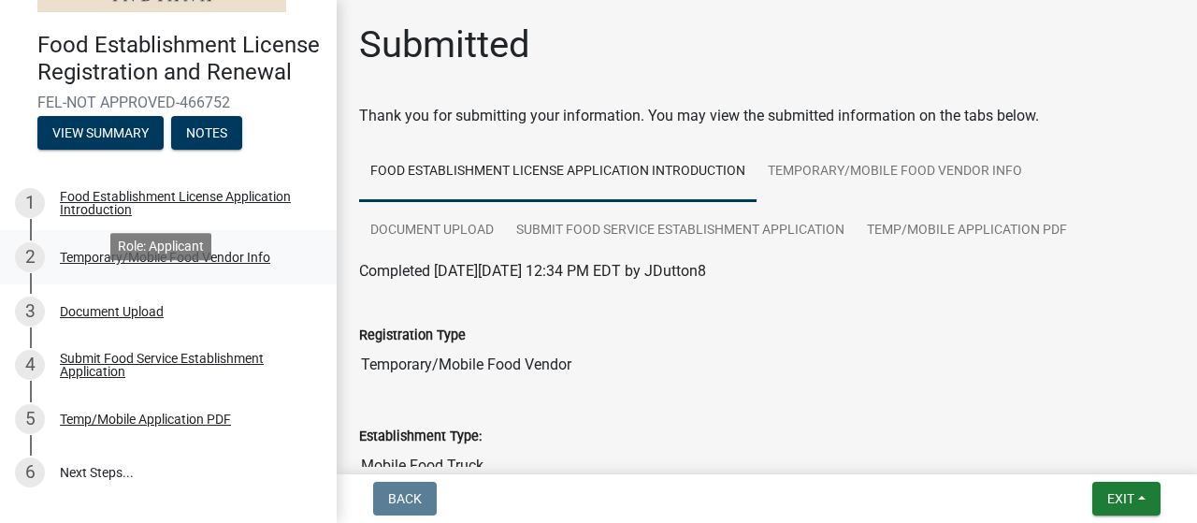
scroll to position [187, 0]
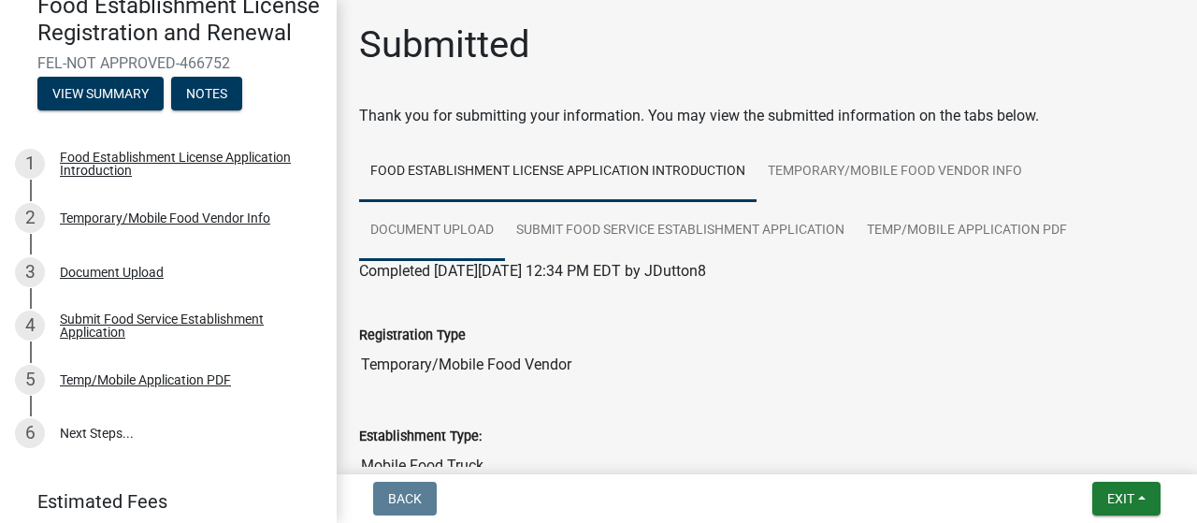
click at [424, 222] on link "Document Upload" at bounding box center [432, 231] width 146 height 60
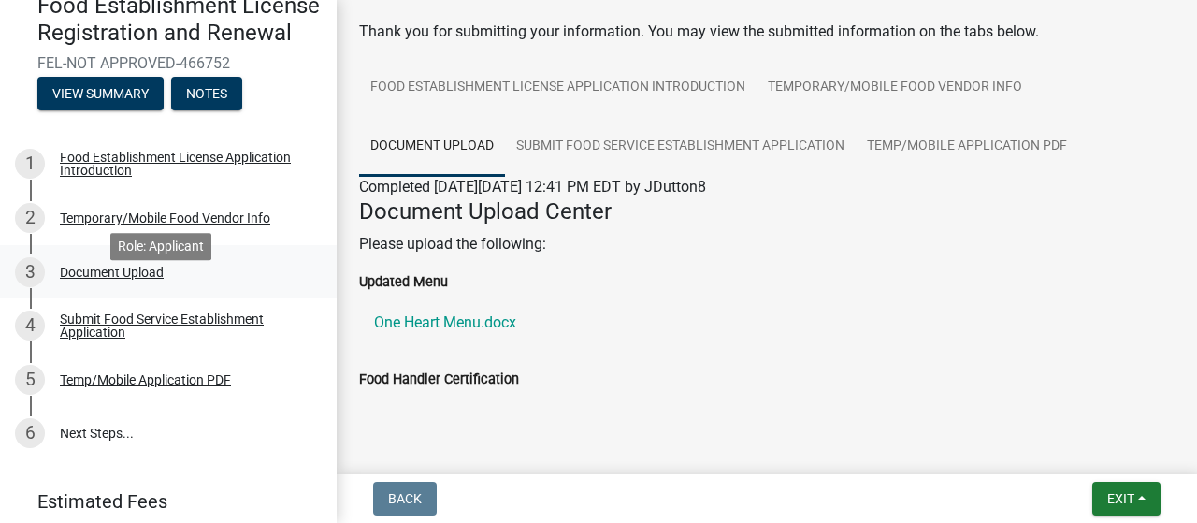
scroll to position [54, 0]
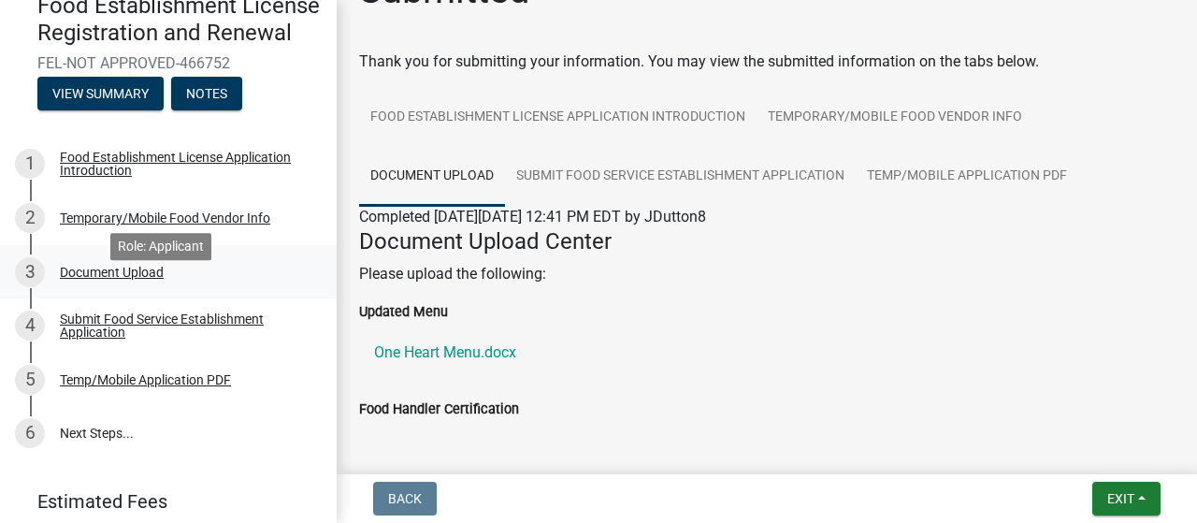
click at [88, 279] on div "Document Upload" at bounding box center [112, 271] width 104 height 13
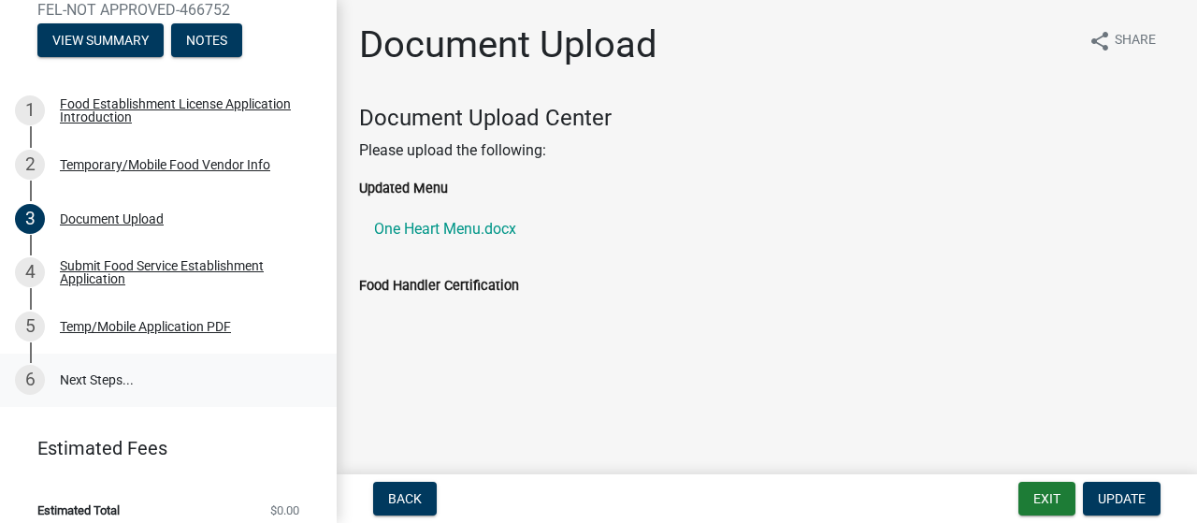
scroll to position [282, 0]
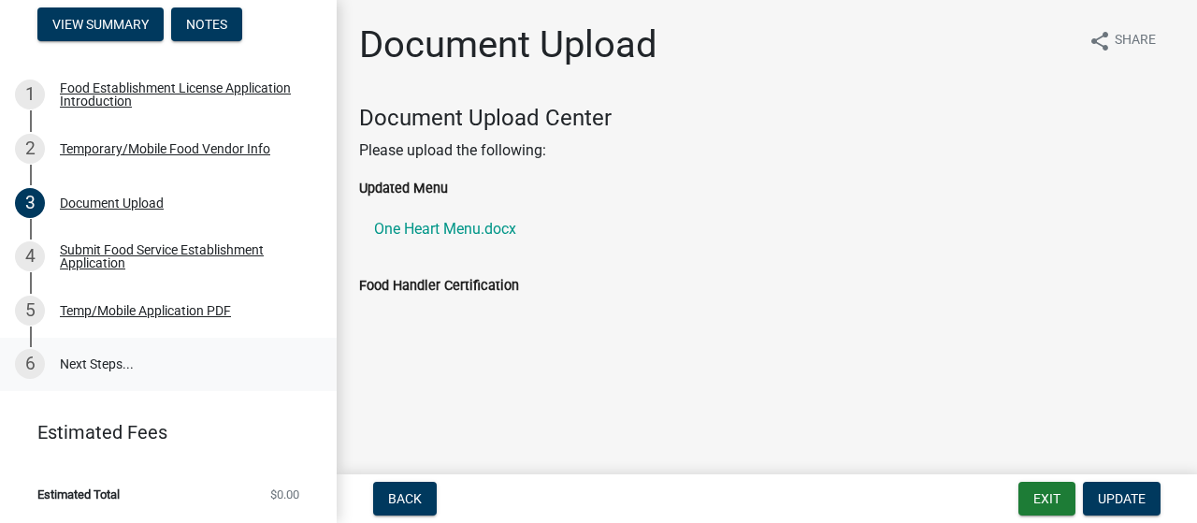
click at [80, 362] on link "6 Next Steps..." at bounding box center [168, 364] width 337 height 54
click at [1116, 501] on span "Update" at bounding box center [1121, 498] width 48 height 15
click at [1125, 495] on span "Update" at bounding box center [1121, 498] width 48 height 15
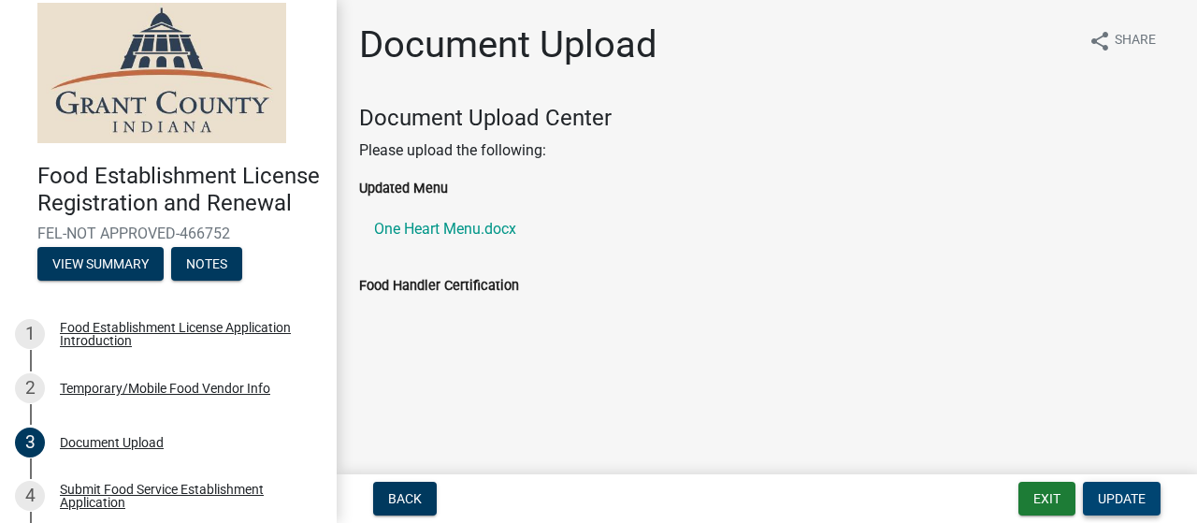
scroll to position [0, 0]
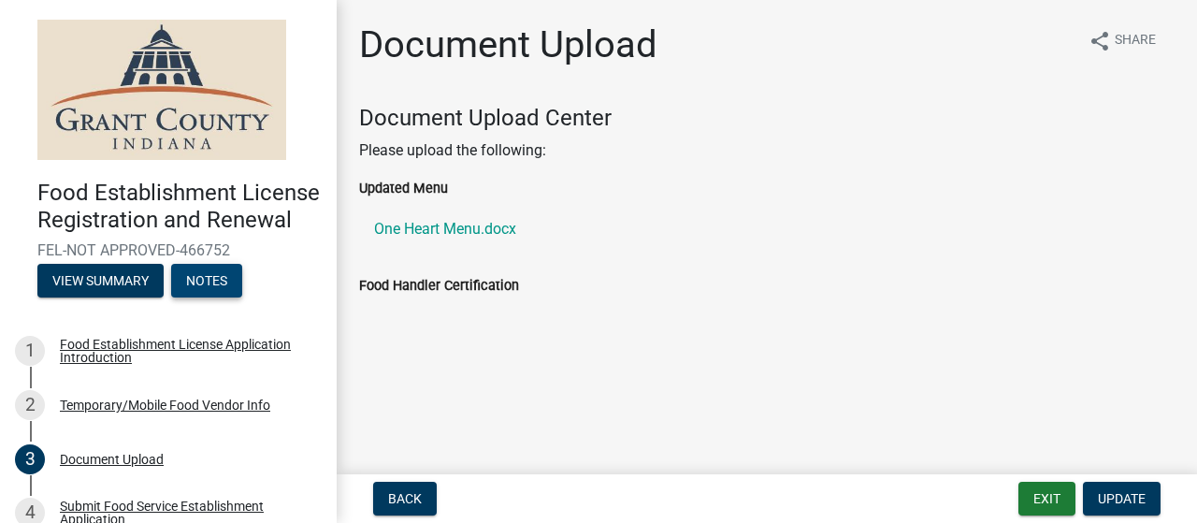
click at [206, 297] on button "Notes" at bounding box center [206, 281] width 71 height 34
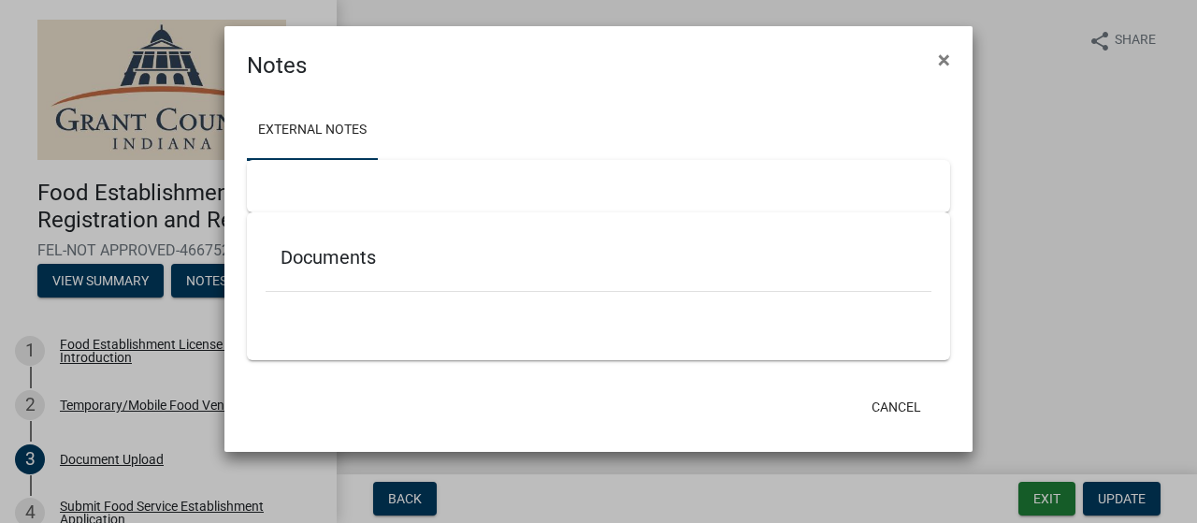
click at [338, 260] on h5 "Documents" at bounding box center [598, 257] width 636 height 22
click at [324, 112] on link "External Notes" at bounding box center [312, 131] width 131 height 60
click at [944, 63] on span "×" at bounding box center [944, 60] width 12 height 26
